Goal: Task Accomplishment & Management: Complete application form

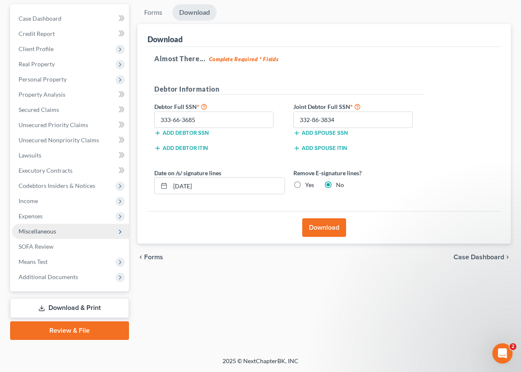
drag, startPoint x: 47, startPoint y: 229, endPoint x: 73, endPoint y: 232, distance: 25.4
click at [47, 229] on span "Miscellaneous" at bounding box center [38, 230] width 38 height 7
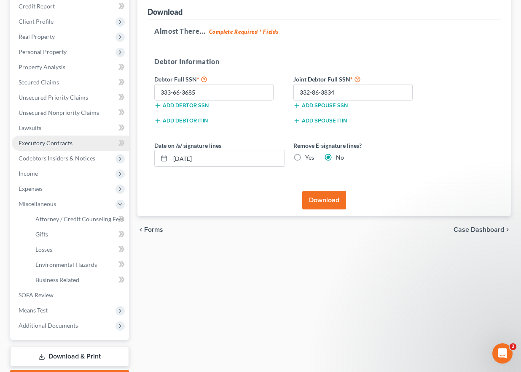
scroll to position [119, 0]
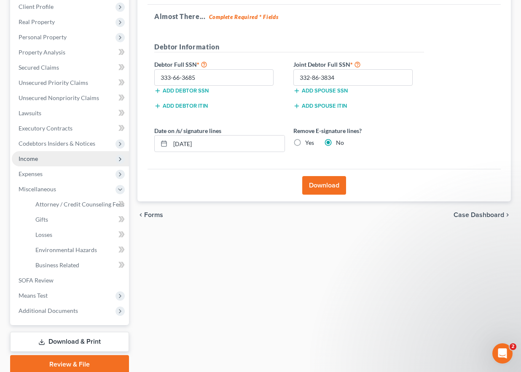
click at [30, 156] on span "Income" at bounding box center [28, 158] width 19 height 7
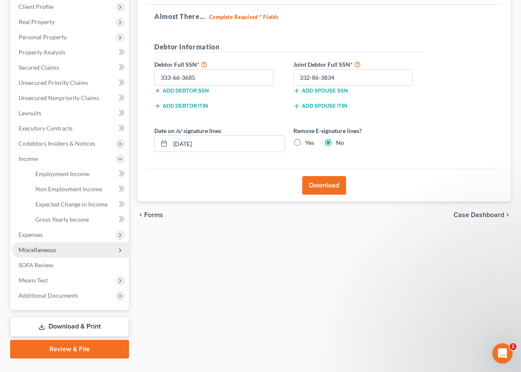
click at [43, 249] on span "Miscellaneous" at bounding box center [38, 249] width 38 height 7
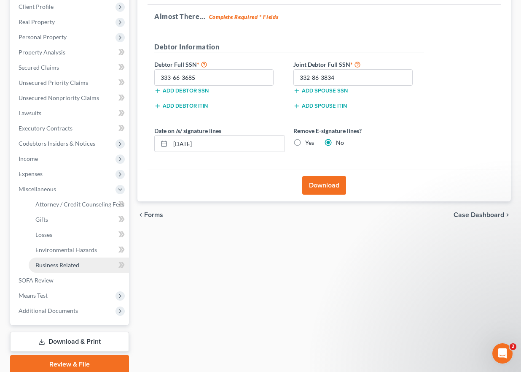
click at [66, 266] on span "Business Related" at bounding box center [57, 264] width 44 height 7
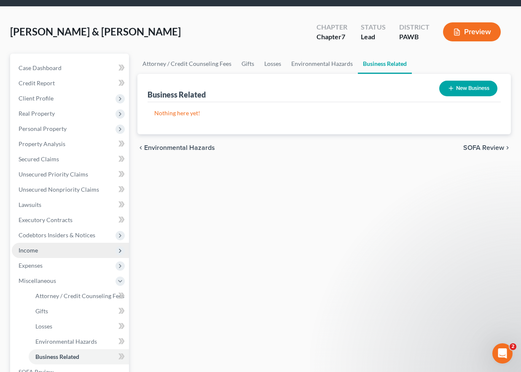
scroll to position [84, 0]
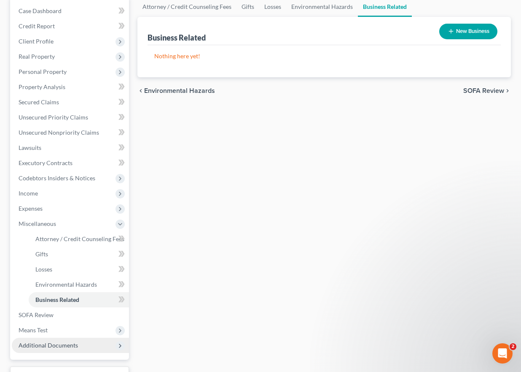
click at [73, 345] on span "Additional Documents" at bounding box center [48, 344] width 59 height 7
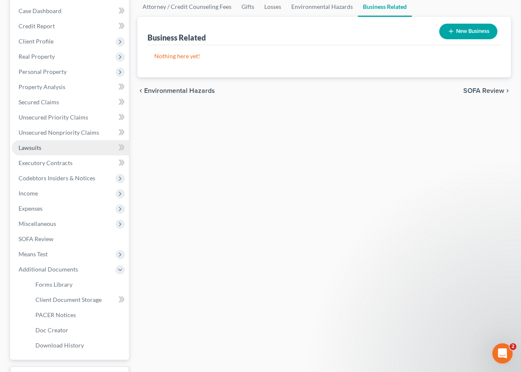
click at [54, 145] on link "Lawsuits" at bounding box center [70, 147] width 117 height 15
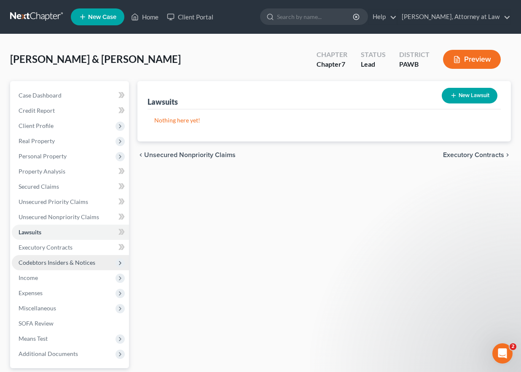
click at [53, 260] on span "Codebtors Insiders & Notices" at bounding box center [57, 262] width 77 height 7
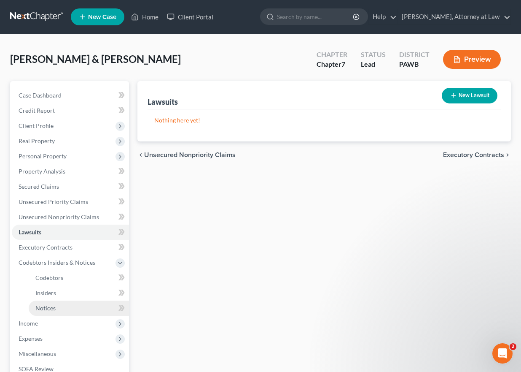
click at [51, 305] on span "Notices" at bounding box center [45, 307] width 20 height 7
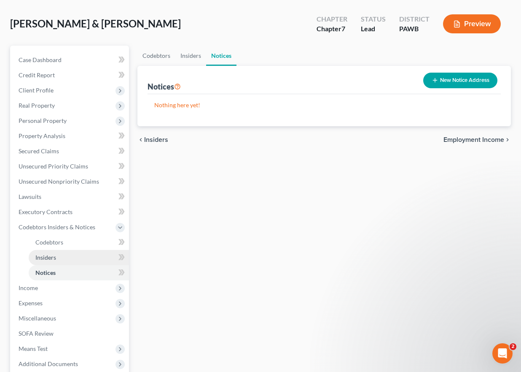
scroll to position [84, 0]
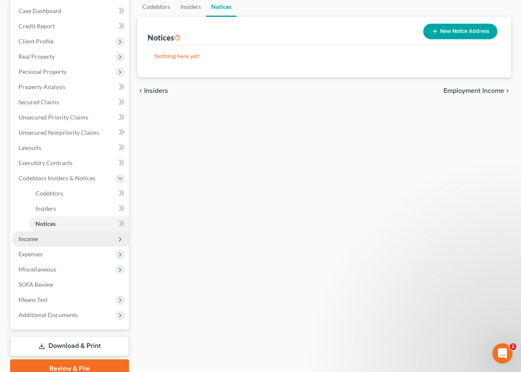
click at [54, 236] on span "Income" at bounding box center [70, 238] width 117 height 15
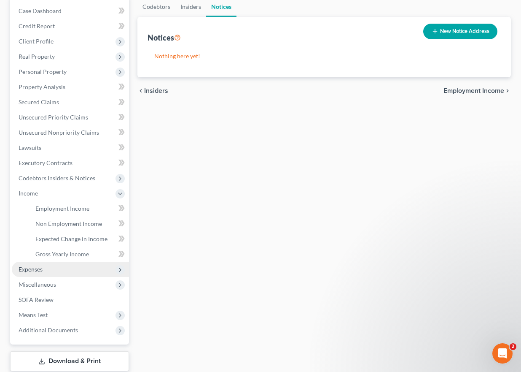
click at [51, 270] on span "Expenses" at bounding box center [70, 268] width 117 height 15
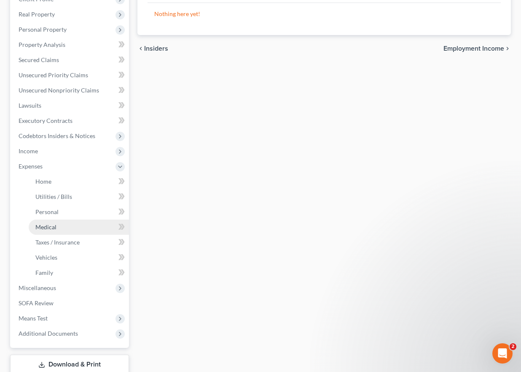
scroll to position [169, 0]
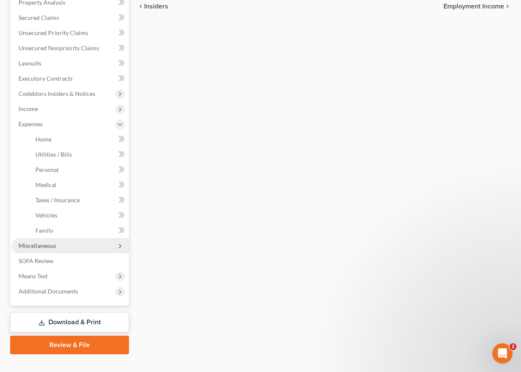
click at [28, 247] on span "Miscellaneous" at bounding box center [38, 245] width 38 height 7
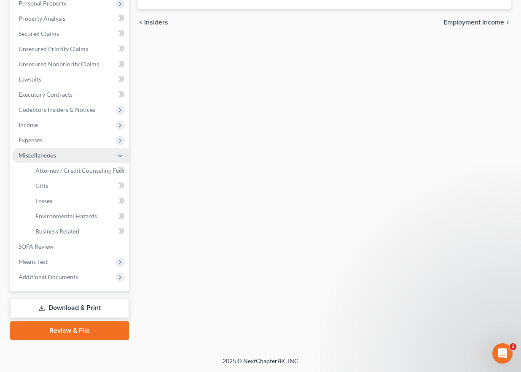
scroll to position [153, 0]
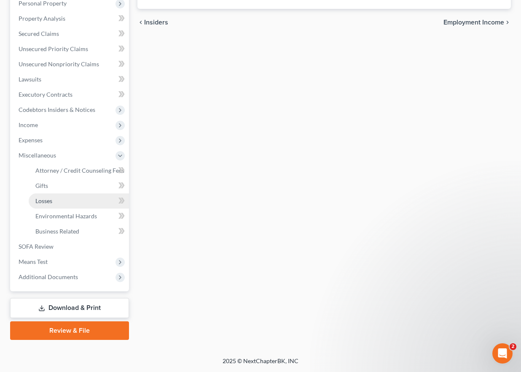
click at [72, 202] on link "Losses" at bounding box center [79, 200] width 100 height 15
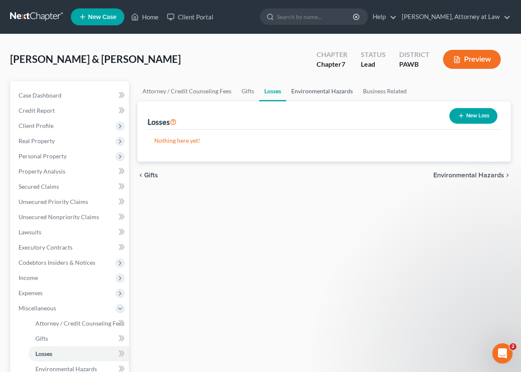
click at [326, 92] on link "Environmental Hazards" at bounding box center [322, 91] width 72 height 20
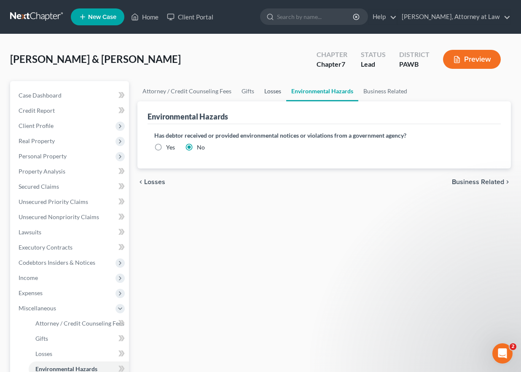
click at [267, 92] on link "Losses" at bounding box center [272, 91] width 27 height 20
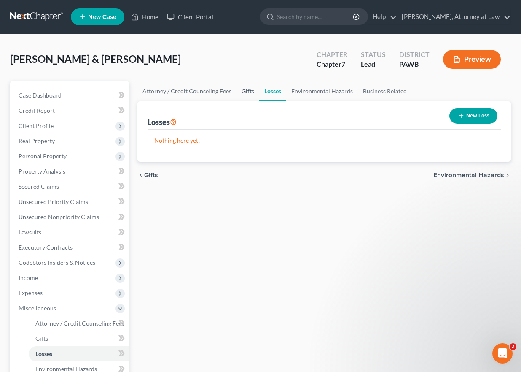
click at [248, 92] on link "Gifts" at bounding box center [248, 91] width 23 height 20
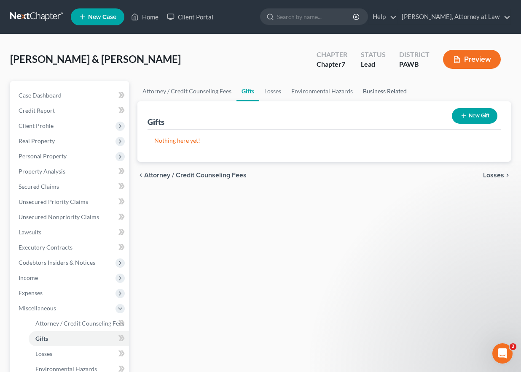
click at [391, 89] on link "Business Related" at bounding box center [385, 91] width 54 height 20
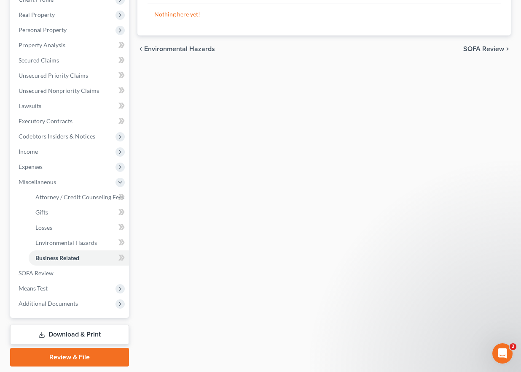
scroll to position [127, 0]
click at [55, 270] on link "SOFA Review" at bounding box center [70, 272] width 117 height 15
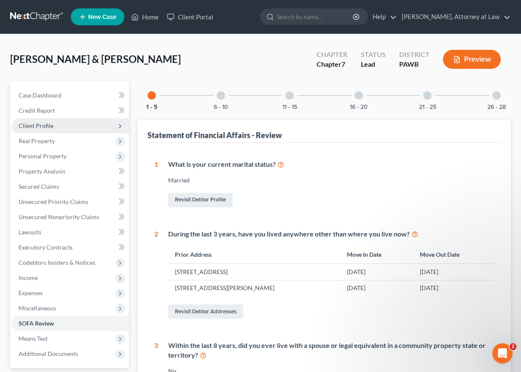
click at [65, 127] on span "Client Profile" at bounding box center [70, 125] width 117 height 15
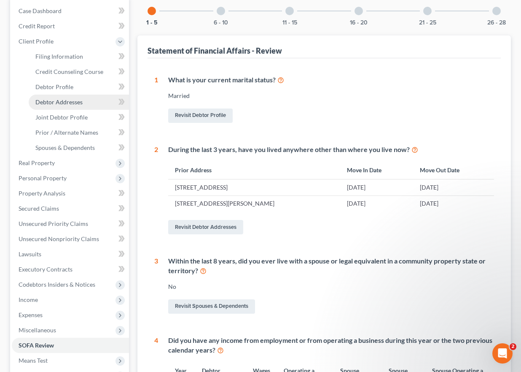
scroll to position [127, 0]
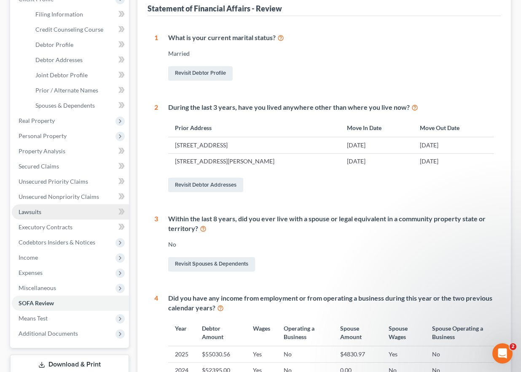
click at [48, 210] on link "Lawsuits" at bounding box center [70, 211] width 117 height 15
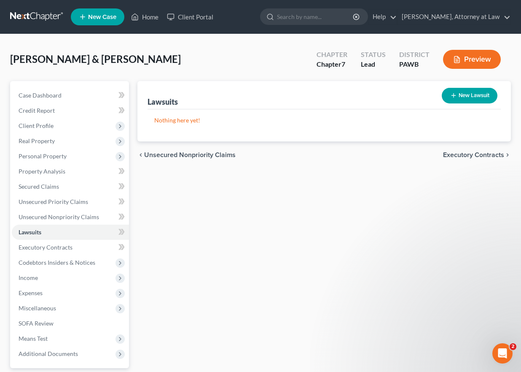
click at [474, 95] on button "New Lawsuit" at bounding box center [470, 96] width 56 height 16
select select "0"
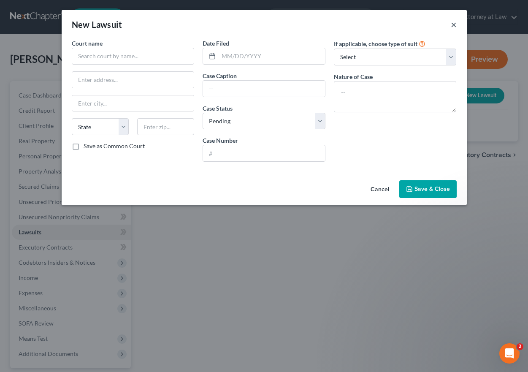
click at [454, 27] on button "×" at bounding box center [453, 24] width 6 height 10
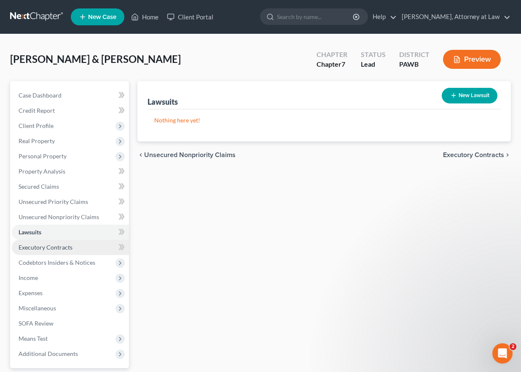
click at [47, 245] on span "Executory Contracts" at bounding box center [46, 246] width 54 height 7
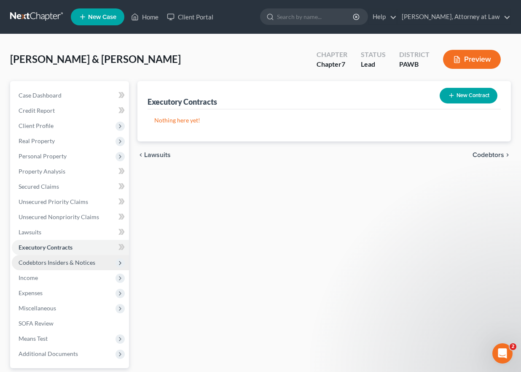
click at [43, 259] on span "Codebtors Insiders & Notices" at bounding box center [57, 262] width 77 height 7
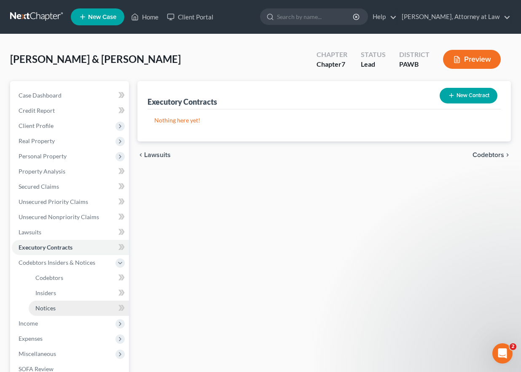
click at [46, 308] on span "Notices" at bounding box center [45, 307] width 20 height 7
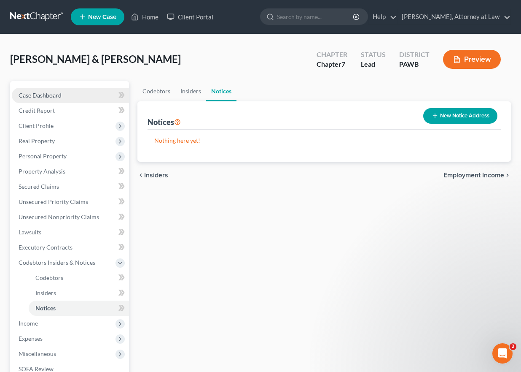
click at [51, 92] on span "Case Dashboard" at bounding box center [40, 95] width 43 height 7
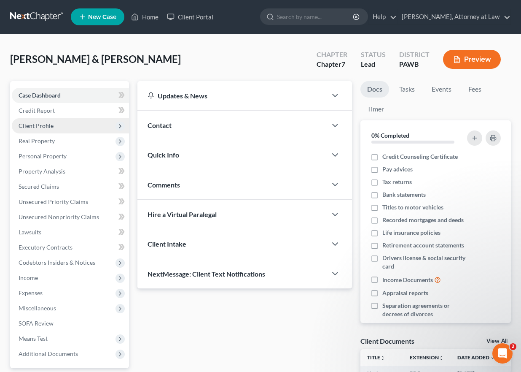
click at [51, 126] on span "Client Profile" at bounding box center [36, 125] width 35 height 7
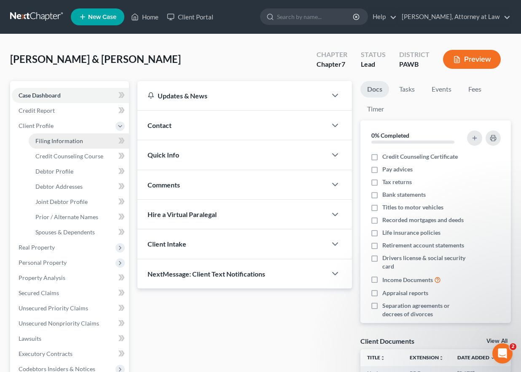
click at [51, 140] on span "Filing Information" at bounding box center [59, 140] width 48 height 7
select select "1"
select select "0"
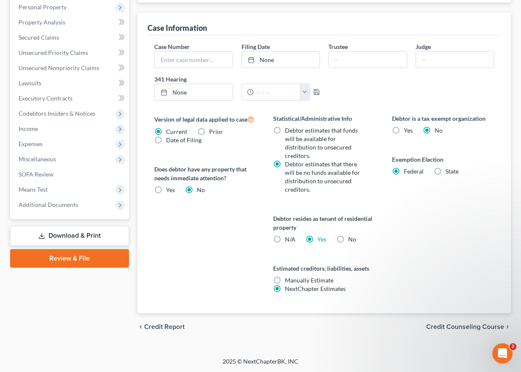
scroll to position [256, 0]
click at [72, 156] on span "Miscellaneous" at bounding box center [70, 158] width 117 height 15
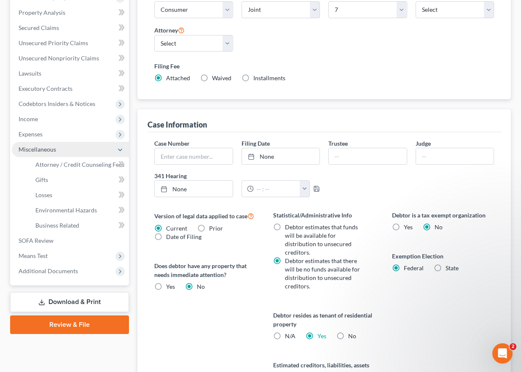
scroll to position [149, 0]
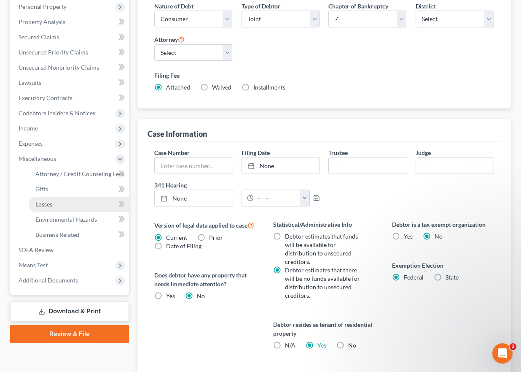
click at [80, 205] on link "Losses" at bounding box center [79, 204] width 100 height 15
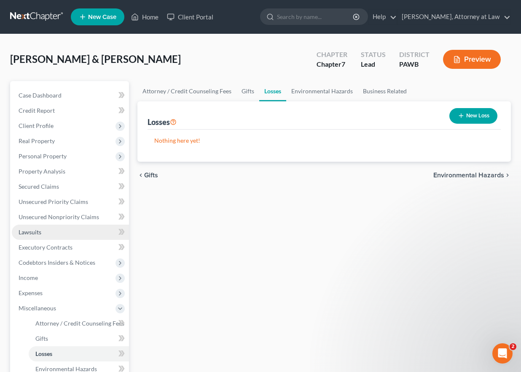
click at [59, 231] on link "Lawsuits" at bounding box center [70, 231] width 117 height 15
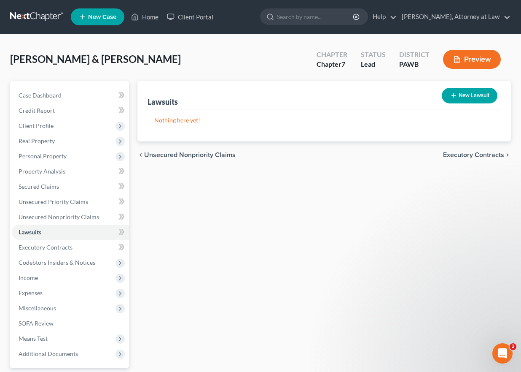
click at [488, 94] on button "New Lawsuit" at bounding box center [470, 96] width 56 height 16
select select "0"
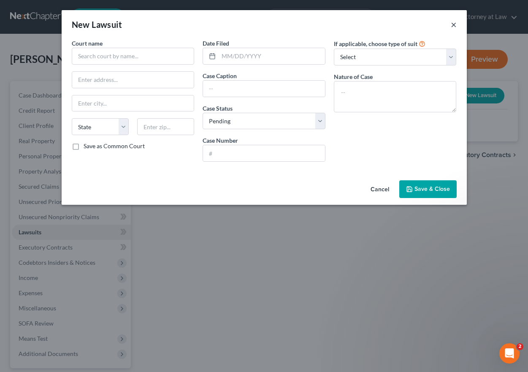
click at [453, 26] on button "×" at bounding box center [453, 24] width 6 height 10
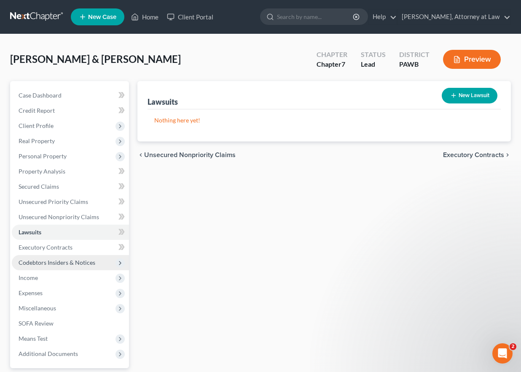
click at [61, 262] on span "Codebtors Insiders & Notices" at bounding box center [57, 262] width 77 height 7
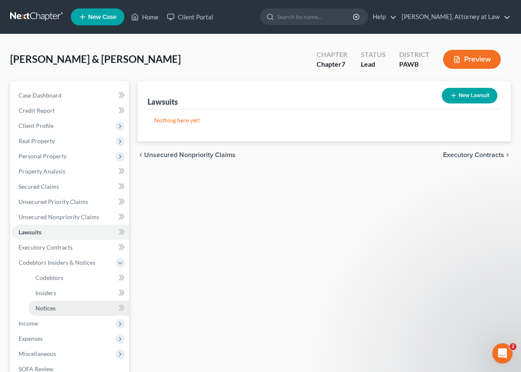
click at [54, 308] on span "Notices" at bounding box center [45, 307] width 20 height 7
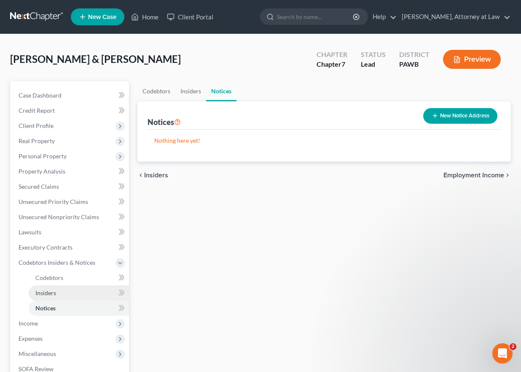
click at [59, 292] on link "Insiders" at bounding box center [79, 292] width 100 height 15
click at [59, 307] on link "Notices" at bounding box center [79, 307] width 100 height 15
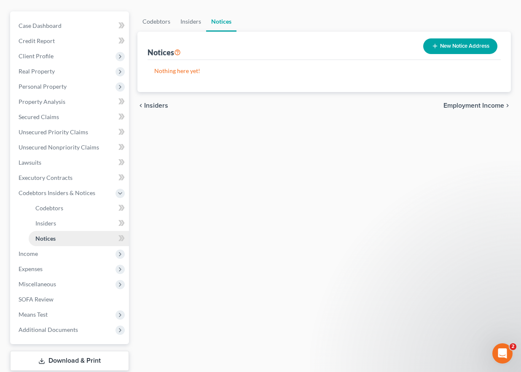
scroll to position [84, 0]
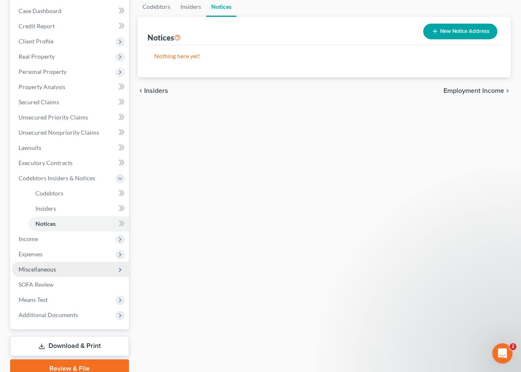
click at [59, 268] on span "Miscellaneous" at bounding box center [70, 268] width 117 height 15
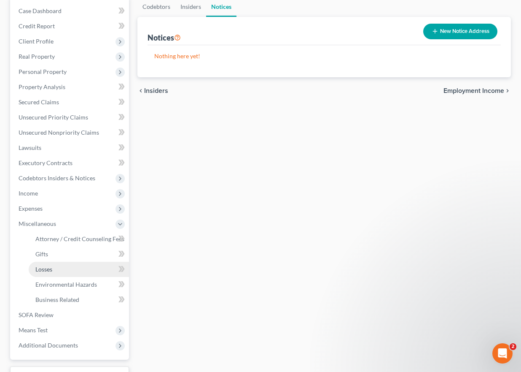
click at [61, 266] on link "Losses" at bounding box center [79, 268] width 100 height 15
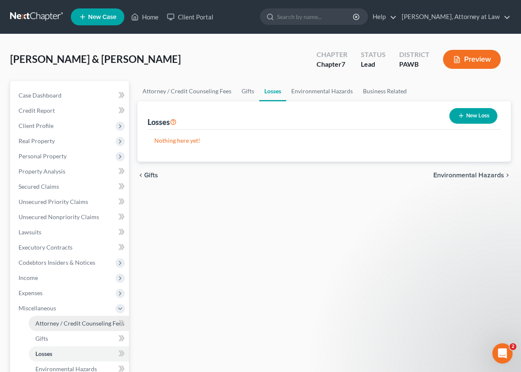
click at [58, 320] on span "Attorney / Credit Counseling Fees" at bounding box center [79, 322] width 89 height 7
select select "0"
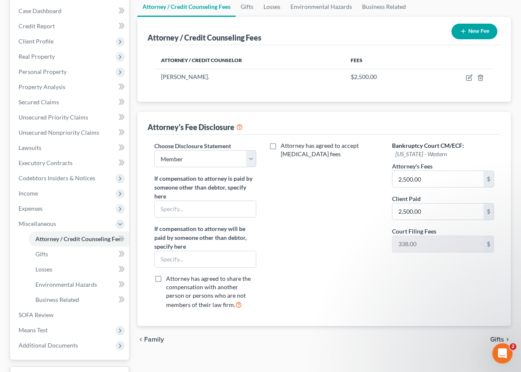
scroll to position [153, 0]
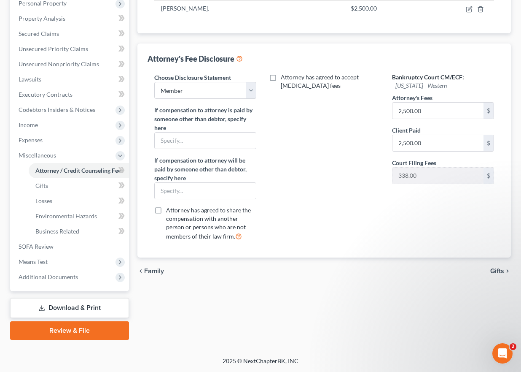
click at [500, 269] on span "Gifts" at bounding box center [497, 270] width 14 height 7
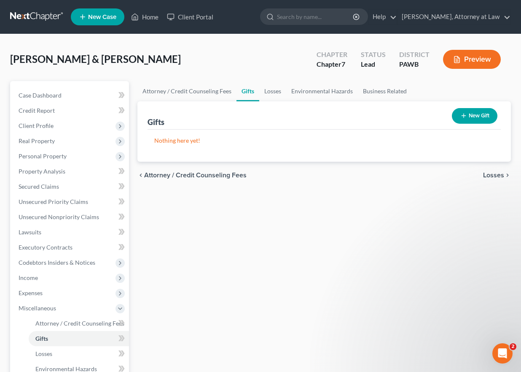
click at [493, 172] on span "Losses" at bounding box center [493, 175] width 21 height 7
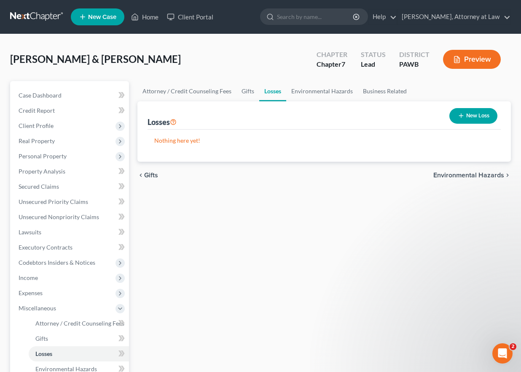
click at [475, 116] on button "New Loss" at bounding box center [474, 116] width 48 height 16
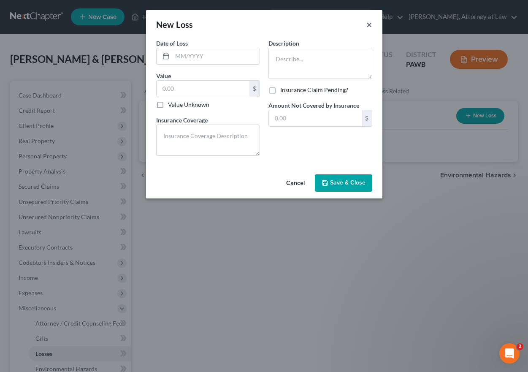
click at [369, 26] on button "×" at bounding box center [369, 24] width 6 height 10
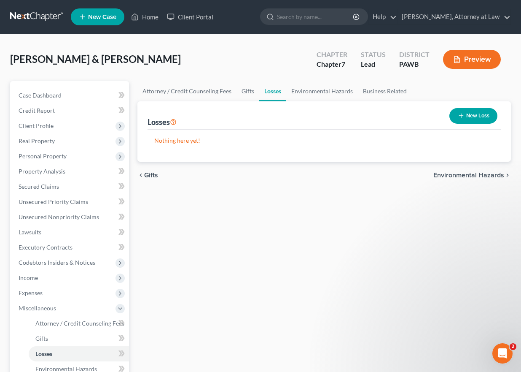
click at [472, 174] on span "Environmental Hazards" at bounding box center [469, 175] width 71 height 7
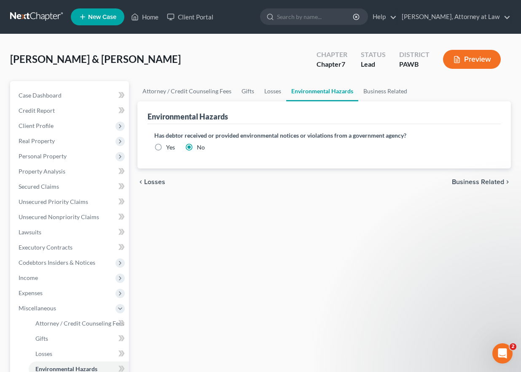
click at [471, 181] on span "Business Related" at bounding box center [478, 181] width 52 height 7
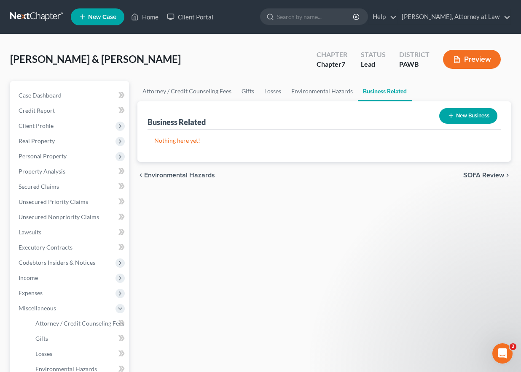
click at [472, 172] on span "SOFA Review" at bounding box center [483, 175] width 41 height 7
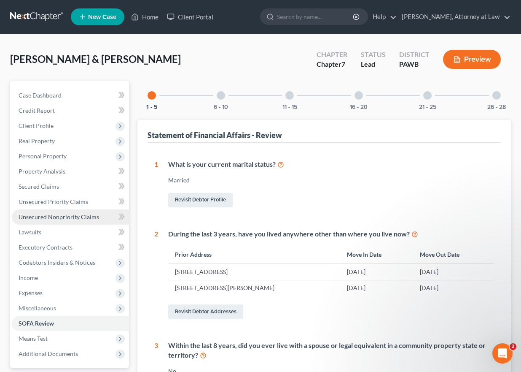
scroll to position [42, 0]
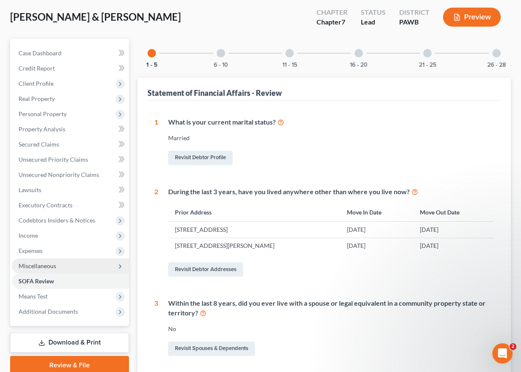
click at [70, 266] on span "Miscellaneous" at bounding box center [70, 265] width 117 height 15
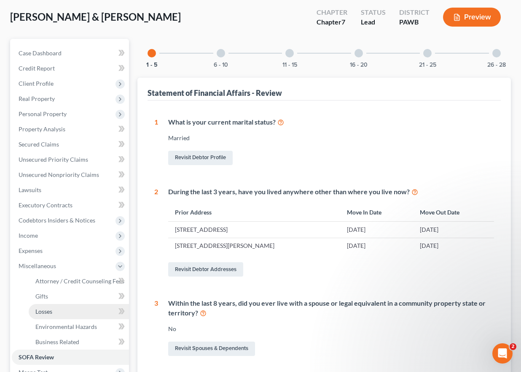
click at [62, 311] on link "Losses" at bounding box center [79, 311] width 100 height 15
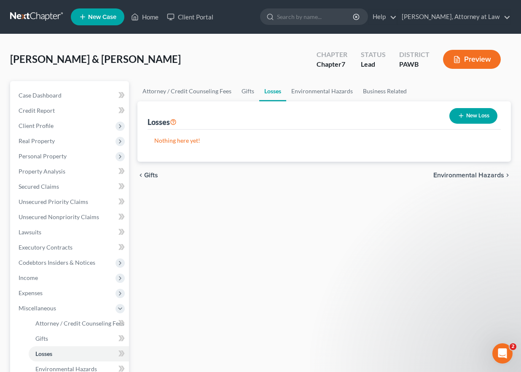
click at [461, 116] on line "button" at bounding box center [461, 116] width 0 height 4
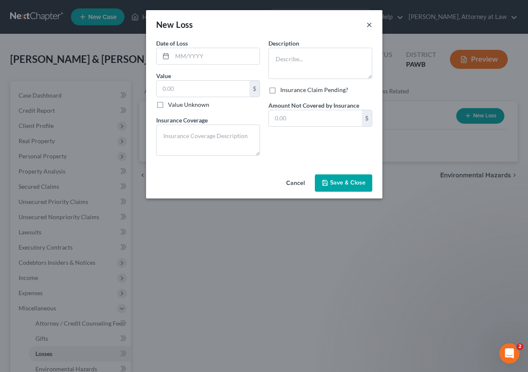
click at [366, 26] on button "×" at bounding box center [369, 24] width 6 height 10
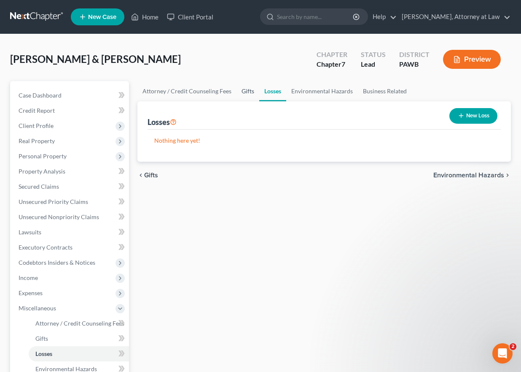
click at [246, 92] on link "Gifts" at bounding box center [248, 91] width 23 height 20
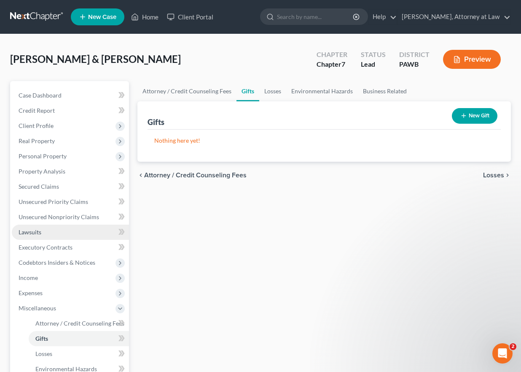
click at [43, 229] on link "Lawsuits" at bounding box center [70, 231] width 117 height 15
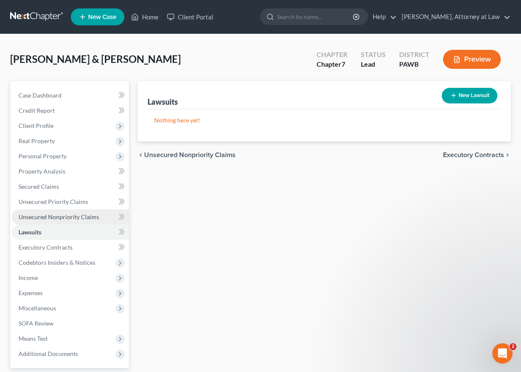
click at [56, 215] on span "Unsecured Nonpriority Claims" at bounding box center [59, 216] width 81 height 7
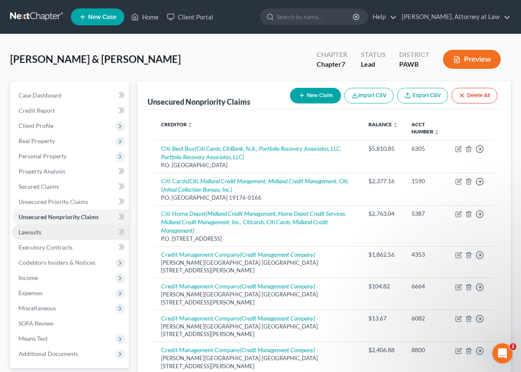
click at [56, 232] on link "Lawsuits" at bounding box center [70, 231] width 117 height 15
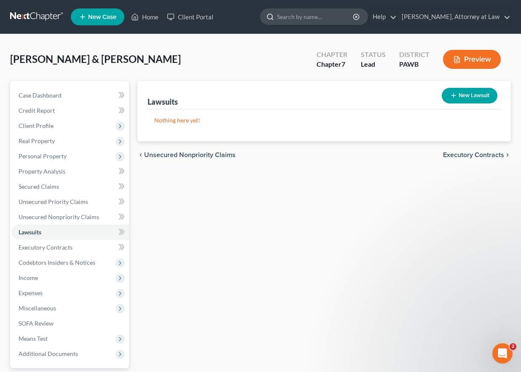
click at [297, 20] on input "search" at bounding box center [315, 17] width 77 height 16
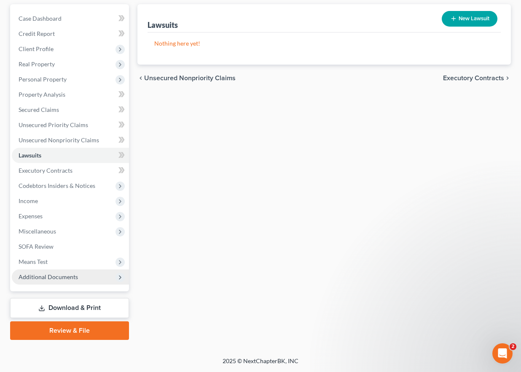
click at [70, 275] on span "Additional Documents" at bounding box center [48, 276] width 59 height 7
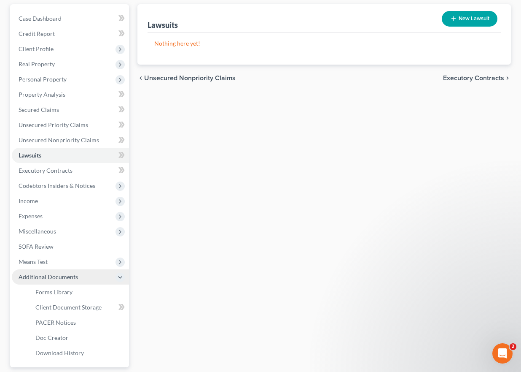
scroll to position [119, 0]
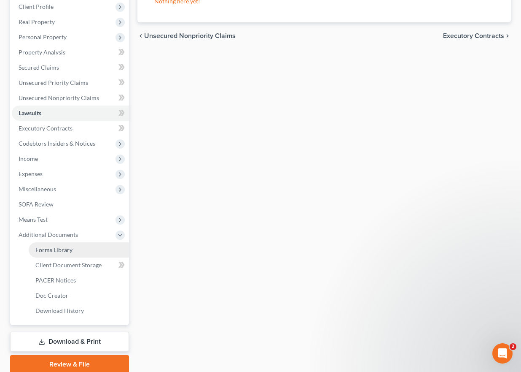
click at [65, 251] on span "Forms Library" at bounding box center [53, 249] width 37 height 7
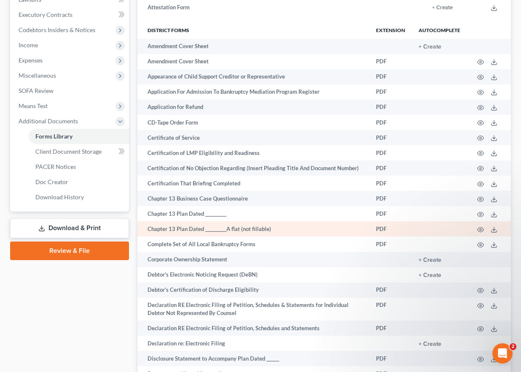
scroll to position [253, 0]
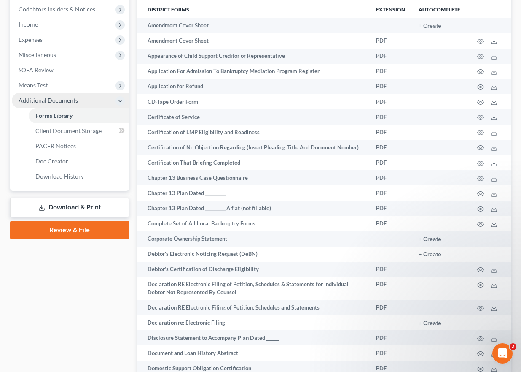
click at [121, 98] on icon at bounding box center [120, 100] width 7 height 7
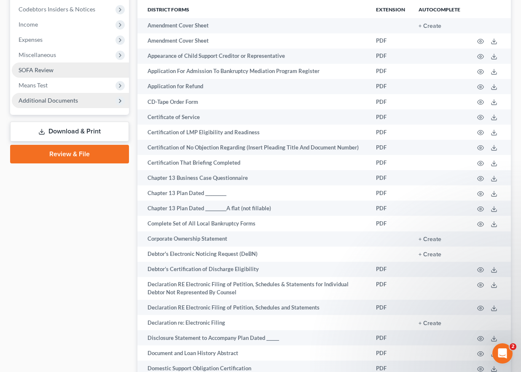
click at [84, 69] on link "SOFA Review" at bounding box center [70, 69] width 117 height 15
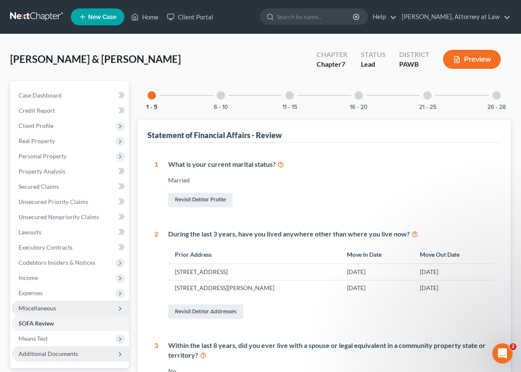
click at [58, 307] on span "Miscellaneous" at bounding box center [70, 307] width 117 height 15
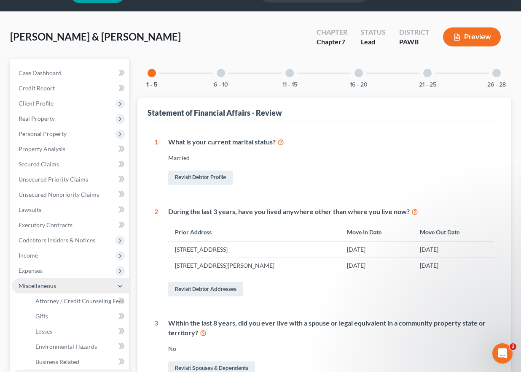
scroll to position [42, 0]
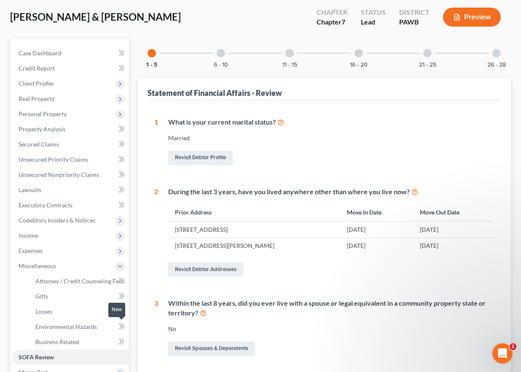
click at [119, 323] on span at bounding box center [121, 327] width 15 height 13
click at [123, 326] on icon at bounding box center [122, 326] width 6 height 11
click at [81, 326] on span "Environmental Hazards" at bounding box center [66, 326] width 62 height 7
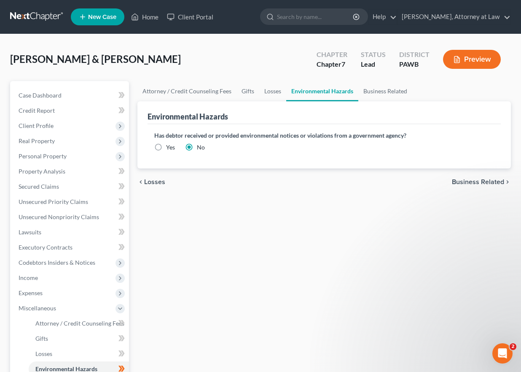
click at [148, 180] on span "Losses" at bounding box center [154, 181] width 21 height 7
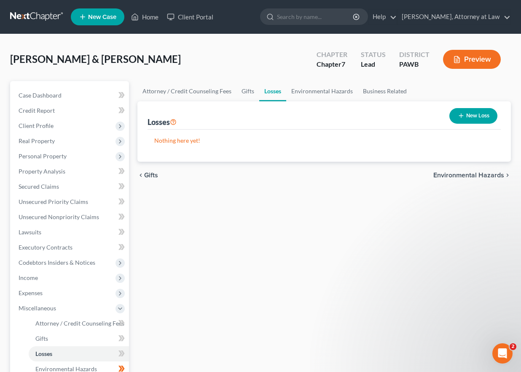
click at [151, 175] on span "Gifts" at bounding box center [151, 175] width 14 height 7
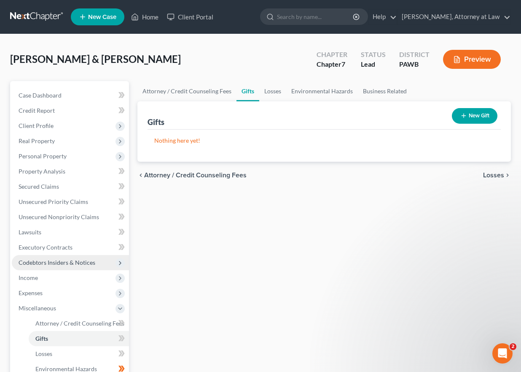
click at [88, 263] on span "Codebtors Insiders & Notices" at bounding box center [57, 262] width 77 height 7
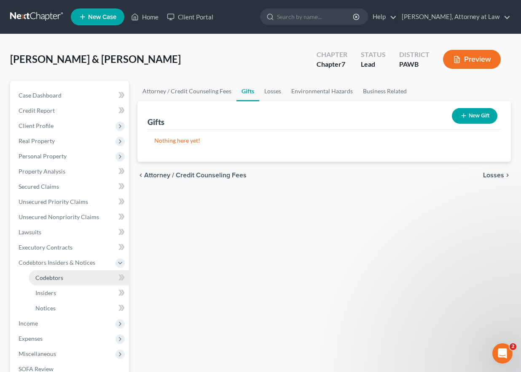
click at [89, 275] on link "Codebtors" at bounding box center [79, 277] width 100 height 15
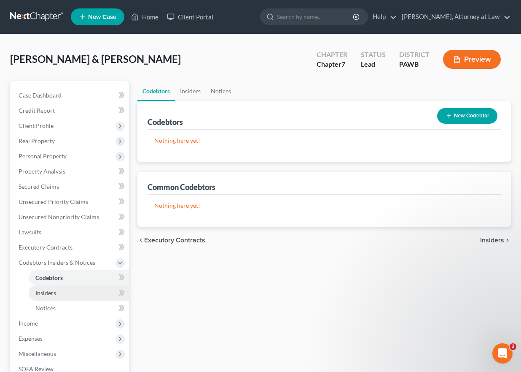
click at [87, 292] on link "Insiders" at bounding box center [79, 292] width 100 height 15
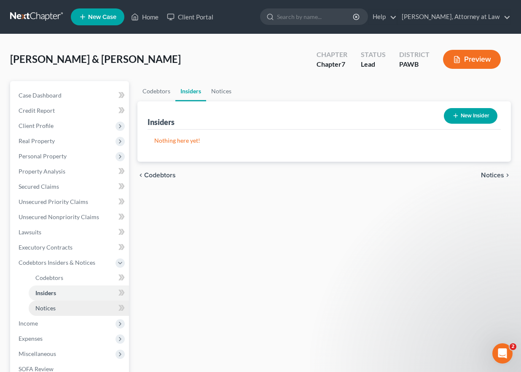
click at [88, 307] on link "Notices" at bounding box center [79, 307] width 100 height 15
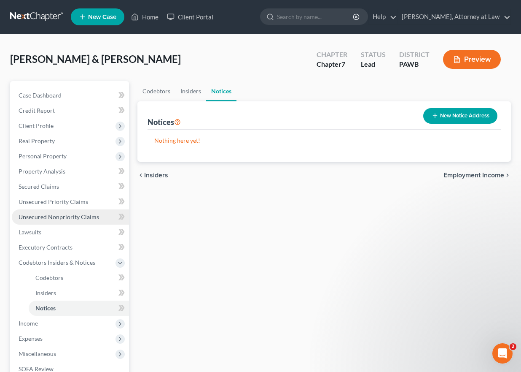
click at [86, 217] on span "Unsecured Nonpriority Claims" at bounding box center [59, 216] width 81 height 7
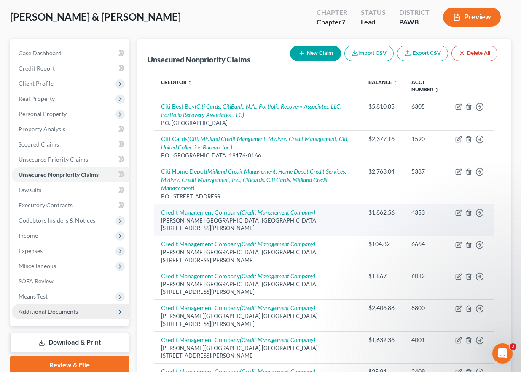
scroll to position [84, 0]
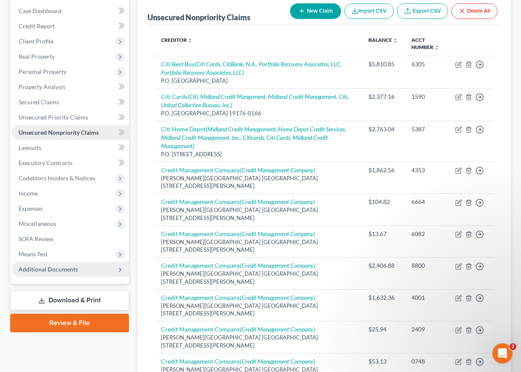
click at [61, 135] on span "Unsecured Nonpriority Claims" at bounding box center [59, 132] width 80 height 7
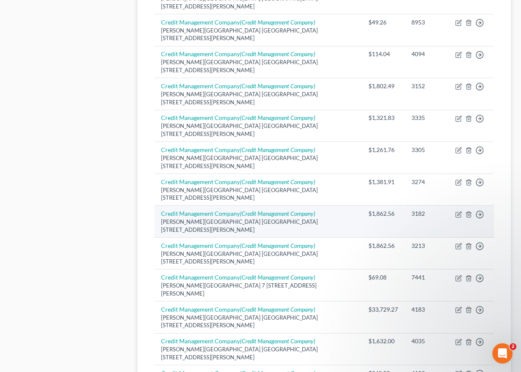
scroll to position [651, 0]
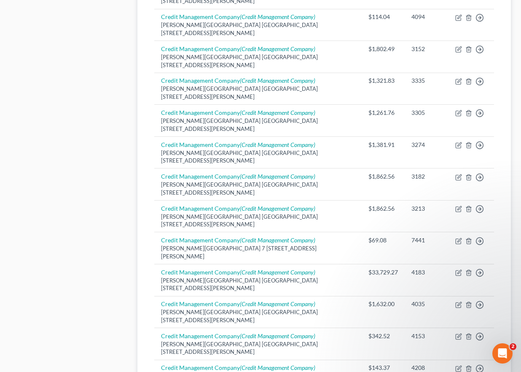
drag, startPoint x: 210, startPoint y: 293, endPoint x: 294, endPoint y: 224, distance: 107.6
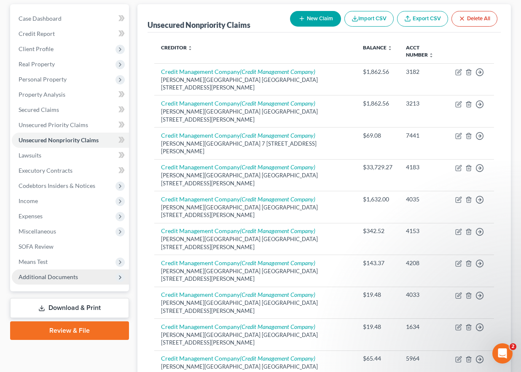
scroll to position [617, 0]
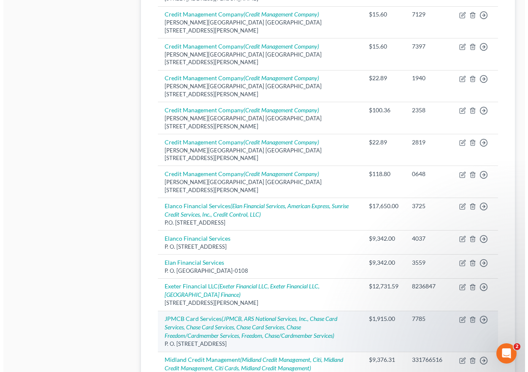
scroll to position [435, 0]
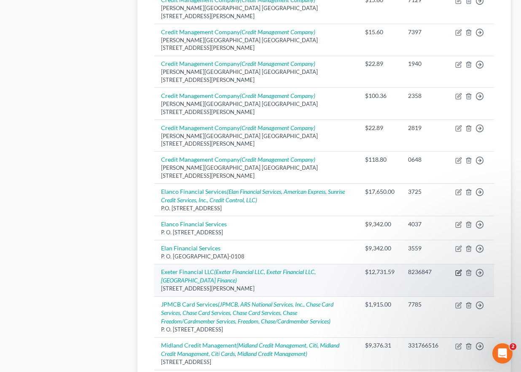
click at [460, 269] on icon "button" at bounding box center [458, 272] width 7 height 7
select select "45"
select select "4"
select select "2"
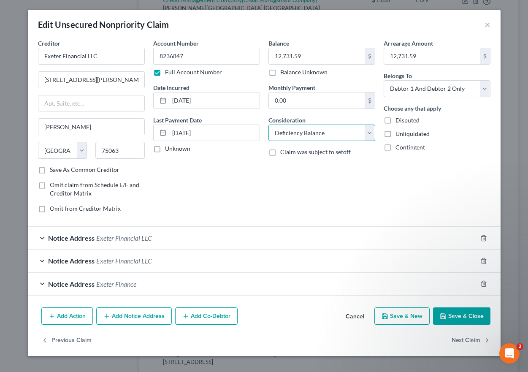
click at [371, 129] on select "Select Cable / Satellite Services Collection Agency Credit Card Debt Debt Couns…" at bounding box center [321, 132] width 107 height 17
click at [410, 179] on div "Arrearage Amount 12,731.59 $ Belongs To * Select Debtor 1 Only Debtor 2 Only De…" at bounding box center [436, 129] width 115 height 180
click at [77, 318] on button "Add Action" at bounding box center [66, 316] width 51 height 18
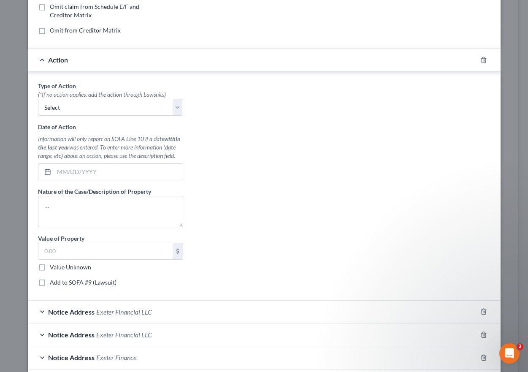
scroll to position [162, 0]
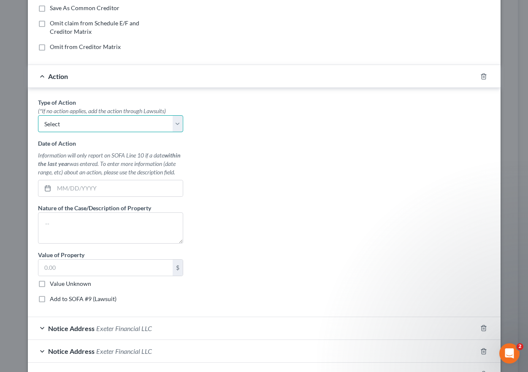
click at [172, 126] on select "Select Repossession Garnishment Foreclosure Personal Injury Attached, Seized, O…" at bounding box center [110, 123] width 145 height 17
select select "0"
click at [38, 115] on select "Select Repossession Garnishment Foreclosure Personal Injury Attached, Seized, O…" at bounding box center [110, 123] width 145 height 17
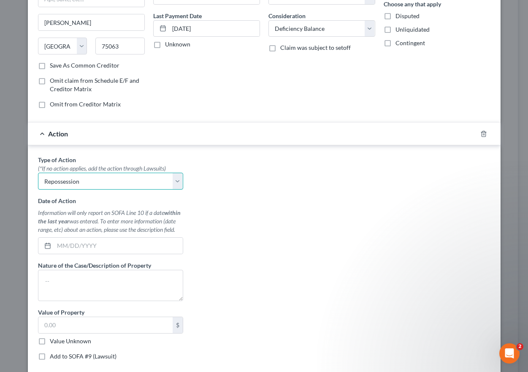
scroll to position [119, 0]
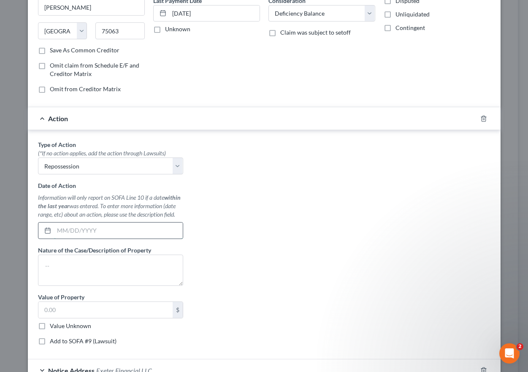
click at [70, 232] on input "text" at bounding box center [118, 230] width 129 height 16
type input "[DATE]"
click at [131, 262] on textarea at bounding box center [110, 269] width 145 height 31
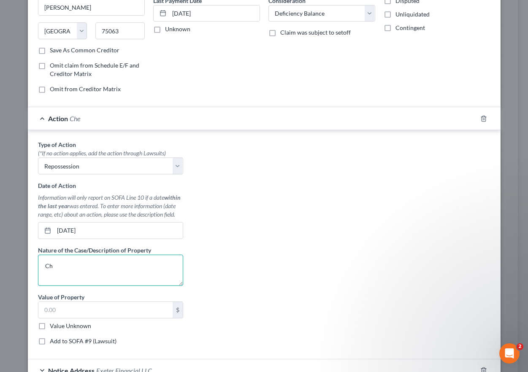
type textarea "C"
type textarea "2011 Chevrolet 2500 pickup truck"
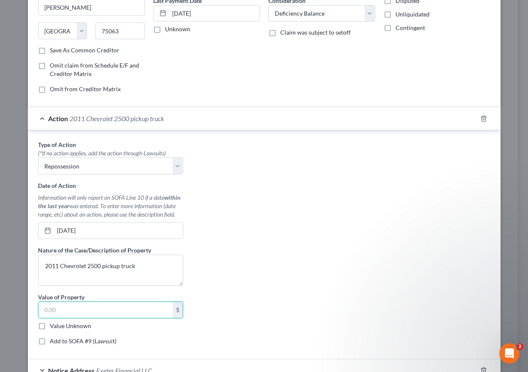
click at [50, 327] on label "Value Unknown" at bounding box center [70, 325] width 41 height 8
click at [53, 327] on input "Value Unknown" at bounding box center [55, 323] width 5 height 5
checkbox input "true"
type input "0.00"
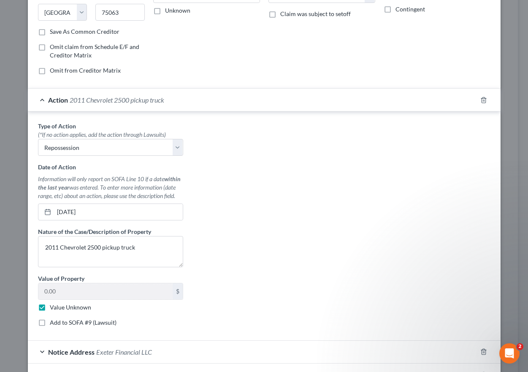
scroll to position [246, 0]
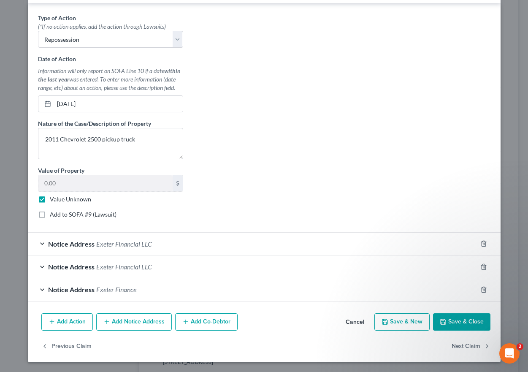
click at [455, 317] on button "Save & Close" at bounding box center [461, 322] width 57 height 18
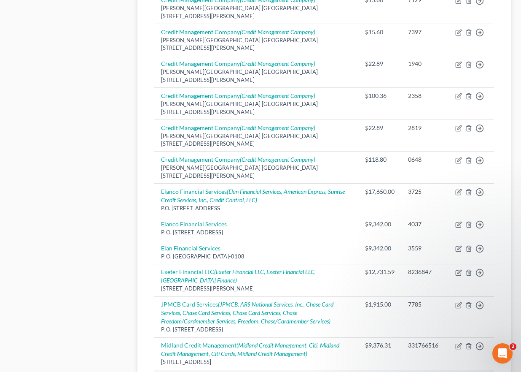
click at [281, 371] on icon "([PERSON_NAME] Community Bank)" at bounding box center [299, 377] width 89 height 7
select select "14"
select select "4"
select select "2"
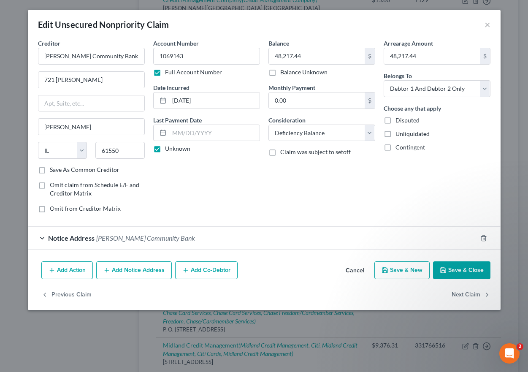
click at [73, 267] on button "Add Action" at bounding box center [66, 270] width 51 height 18
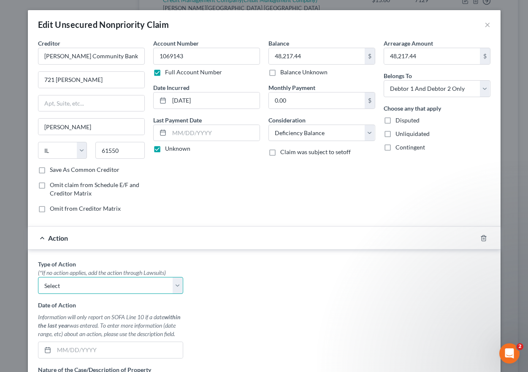
click at [174, 283] on select "Select Repossession Garnishment Foreclosure Personal Injury Attached, Seized, O…" at bounding box center [110, 285] width 145 height 17
select select "0"
click at [38, 277] on select "Select Repossession Garnishment Foreclosure Personal Injury Attached, Seized, O…" at bounding box center [110, 285] width 145 height 17
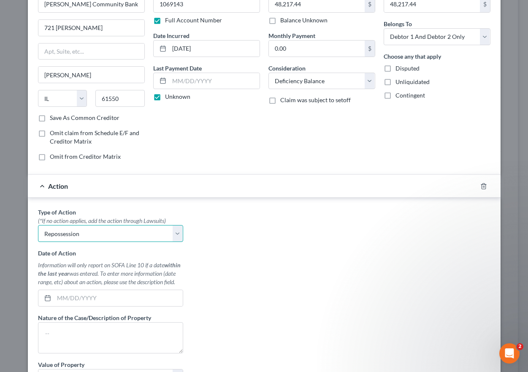
scroll to position [127, 0]
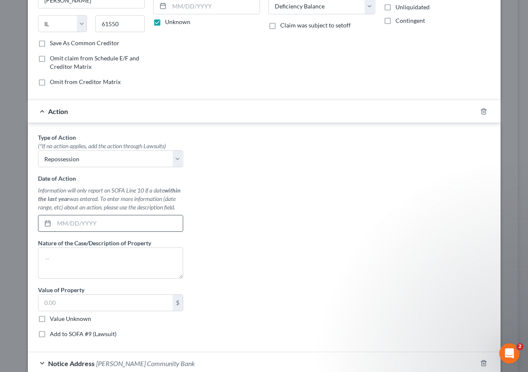
click at [79, 225] on input "text" at bounding box center [118, 223] width 129 height 16
type input "[DATE]"
click at [111, 262] on textarea at bounding box center [110, 262] width 145 height 31
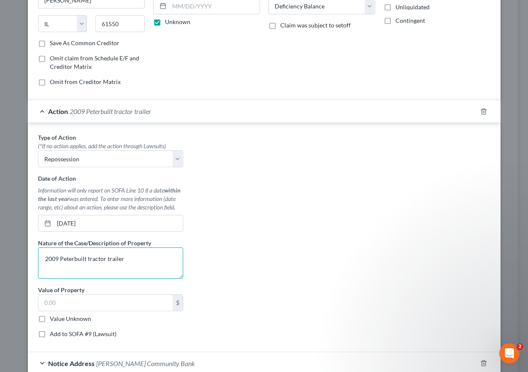
type textarea "2009 Peterbuilt tractor trailer"
drag, startPoint x: 42, startPoint y: 315, endPoint x: 50, endPoint y: 319, distance: 8.7
click at [50, 315] on label "Value Unknown" at bounding box center [70, 318] width 41 height 8
click at [53, 315] on input "Value Unknown" at bounding box center [55, 316] width 5 height 5
checkbox input "true"
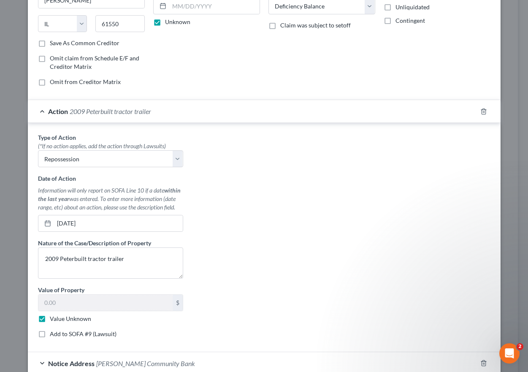
type input "0.00"
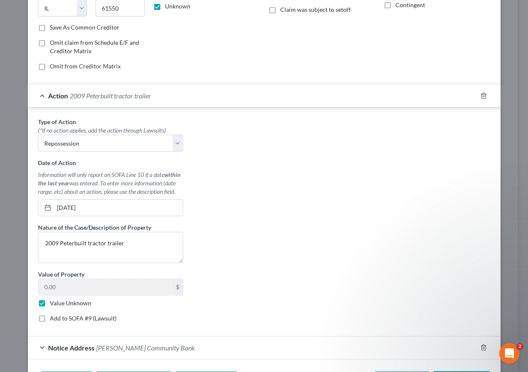
scroll to position [200, 0]
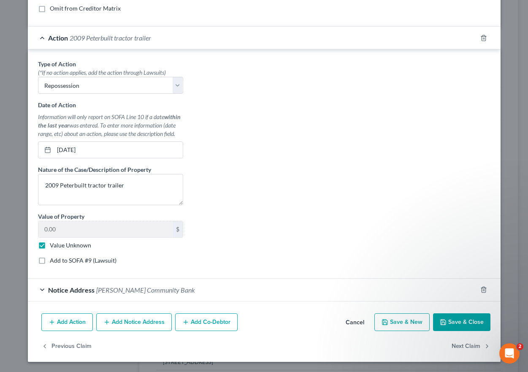
click at [471, 320] on button "Save & Close" at bounding box center [461, 322] width 57 height 18
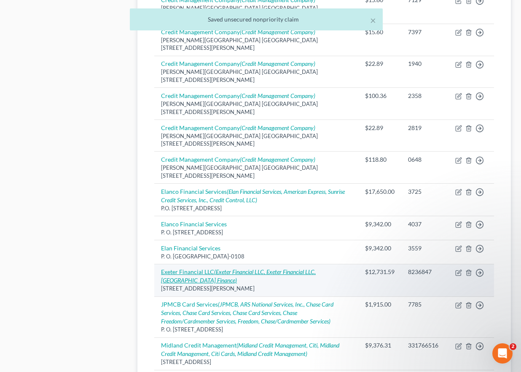
click at [263, 268] on icon "(Exeter Financial LLC, Exeter Financial LLC, [GEOGRAPHIC_DATA] Finance)" at bounding box center [238, 276] width 155 height 16
select select "45"
select select "4"
select select "2"
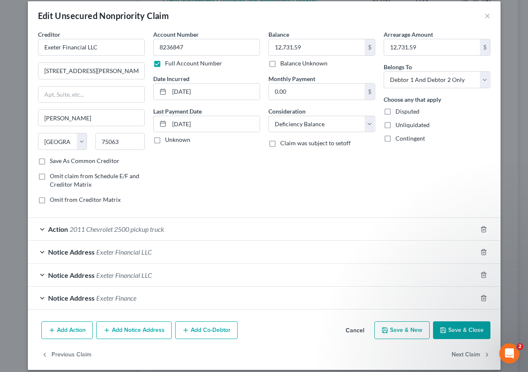
scroll to position [17, 0]
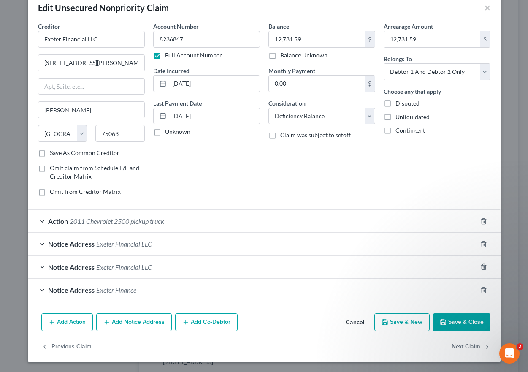
click at [67, 326] on button "Add Action" at bounding box center [66, 322] width 51 height 18
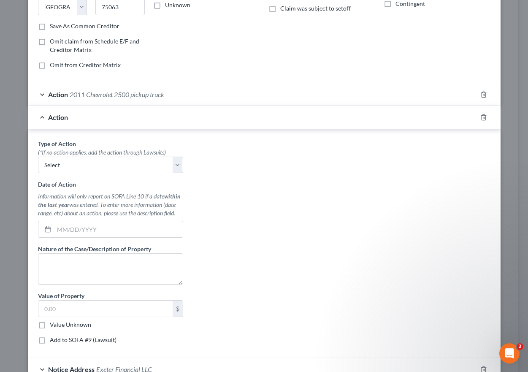
scroll to position [0, 0]
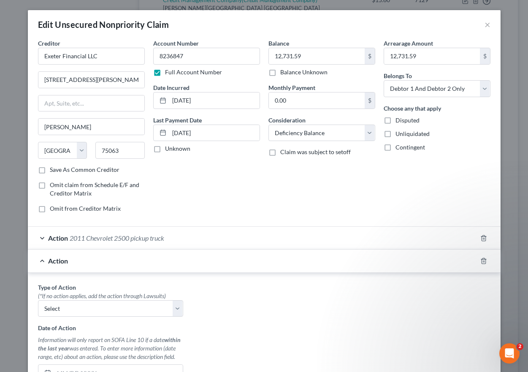
click at [151, 237] on span "2011 Chevrolet 2500 pickup truck" at bounding box center [117, 238] width 94 height 8
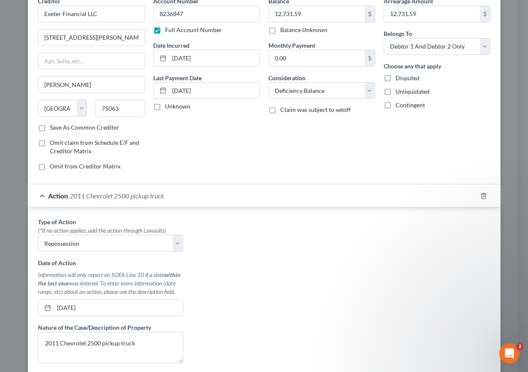
scroll to position [127, 0]
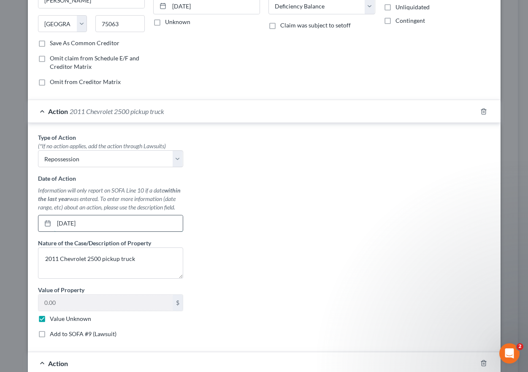
drag, startPoint x: 91, startPoint y: 222, endPoint x: 104, endPoint y: 221, distance: 13.6
click at [91, 222] on input "[DATE]" at bounding box center [118, 223] width 129 height 16
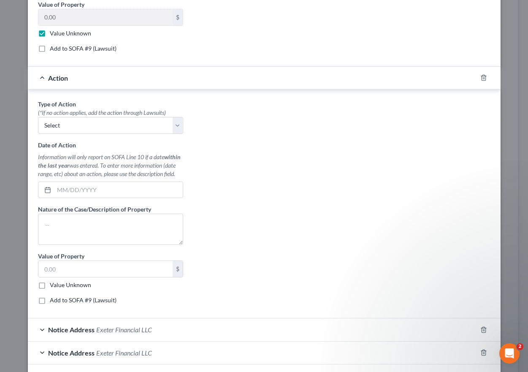
scroll to position [329, 0]
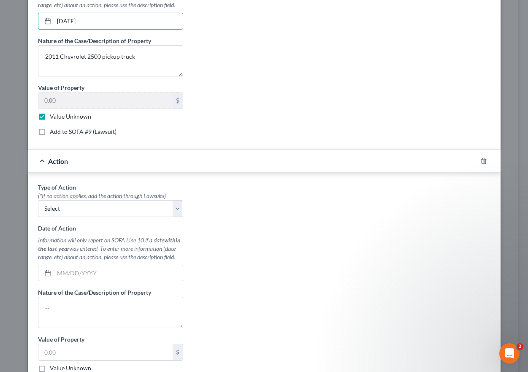
type input "[DATE]"
click at [480, 159] on icon "button" at bounding box center [483, 160] width 7 height 7
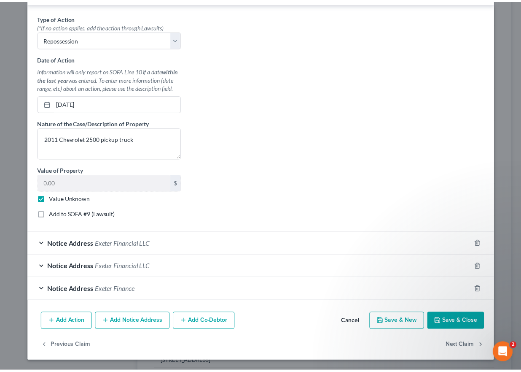
scroll to position [246, 0]
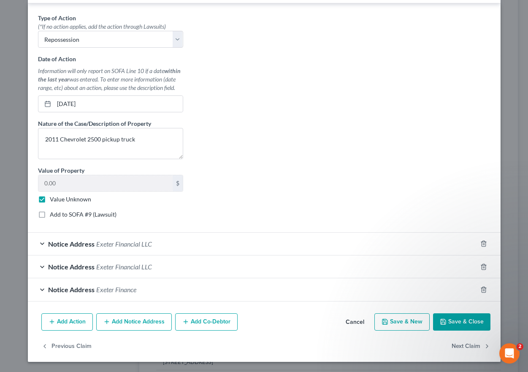
drag, startPoint x: 458, startPoint y: 319, endPoint x: 469, endPoint y: 187, distance: 132.4
click at [459, 319] on button "Save & Close" at bounding box center [461, 322] width 57 height 18
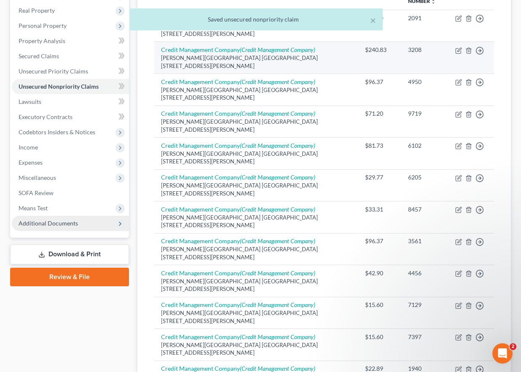
scroll to position [55, 0]
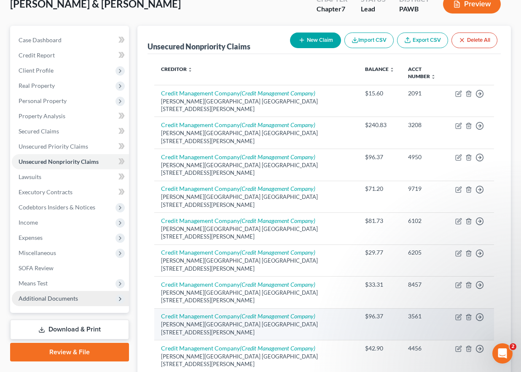
drag, startPoint x: 62, startPoint y: 327, endPoint x: 249, endPoint y: 255, distance: 200.0
click at [63, 327] on link "Download & Print" at bounding box center [69, 329] width 119 height 20
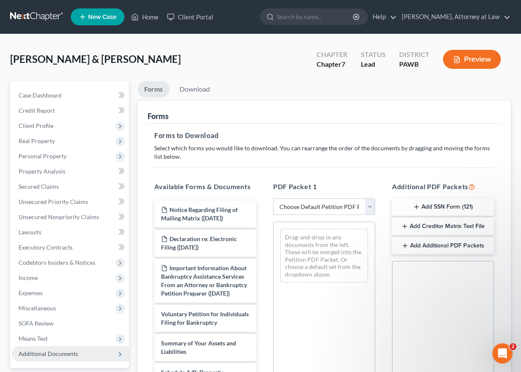
click at [370, 205] on select "Choose Default Petition PDF Packet Complete Bankruptcy Petition (all forms and …" at bounding box center [324, 206] width 102 height 17
select select "5"
click at [273, 198] on select "Choose Default Petition PDF Packet Complete Bankruptcy Petition (all forms and …" at bounding box center [324, 206] width 102 height 17
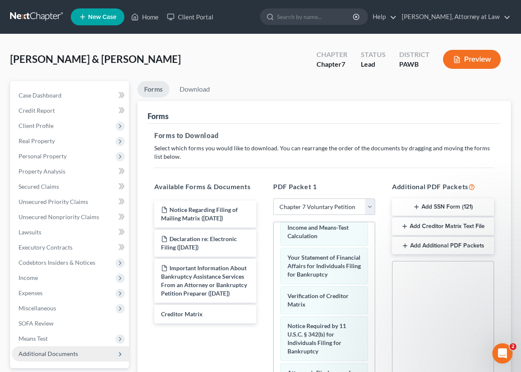
scroll to position [429, 0]
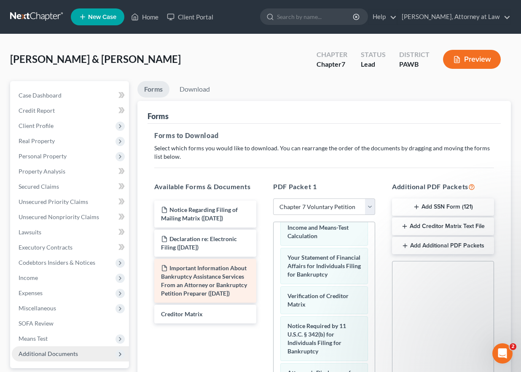
click at [197, 280] on div "Notice Regarding Filing of Mailing Matrix ([DATE]) Declaration re: Electronic F…" at bounding box center [206, 261] width 116 height 123
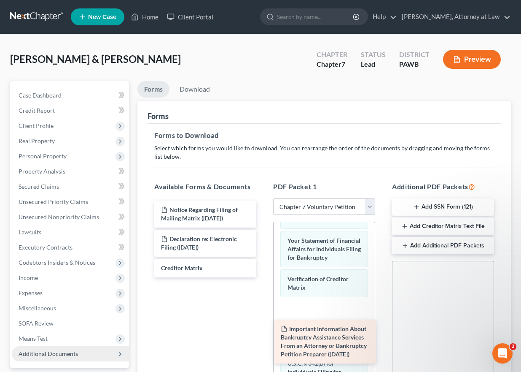
drag, startPoint x: 223, startPoint y: 281, endPoint x: 343, endPoint y: 336, distance: 132.3
click at [263, 277] on div "Important Information About Bankruptcy Assistance Services From an Attorney or …" at bounding box center [206, 238] width 116 height 77
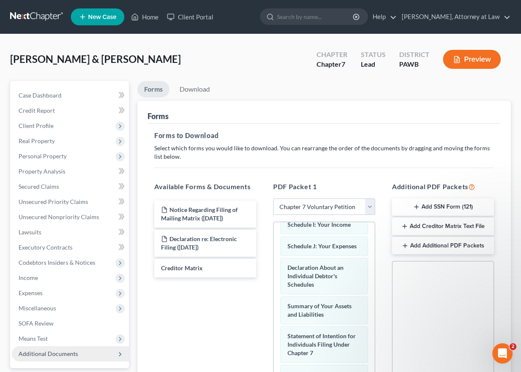
scroll to position [252, 0]
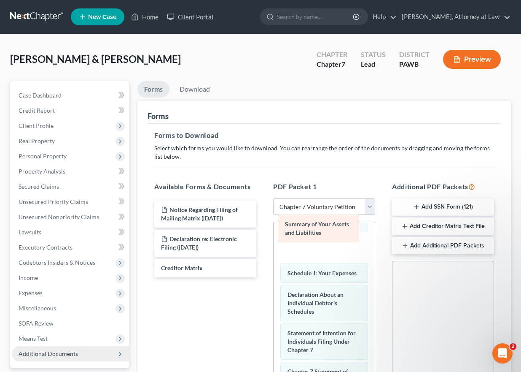
drag, startPoint x: 332, startPoint y: 321, endPoint x: 329, endPoint y: 229, distance: 92.0
click at [329, 229] on div "Summary of Your Assets and Liabilities Voluntary Petition for Individuals Filin…" at bounding box center [324, 319] width 101 height 699
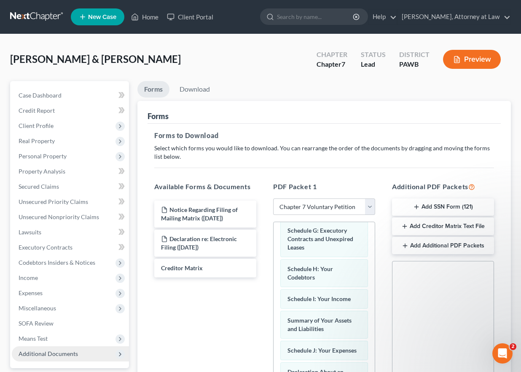
scroll to position [167, 0]
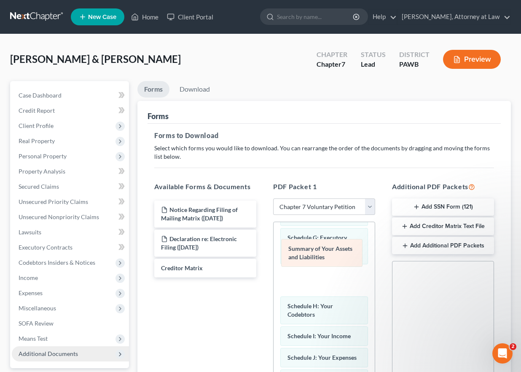
drag, startPoint x: 332, startPoint y: 335, endPoint x: 331, endPoint y: 246, distance: 89.4
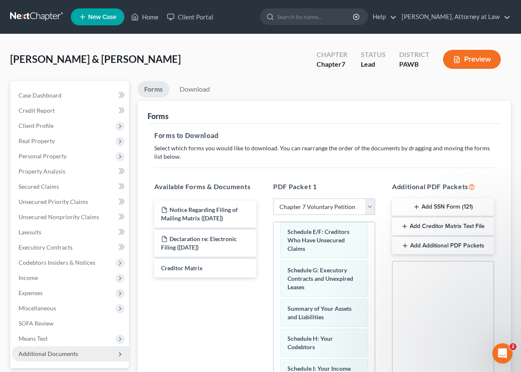
scroll to position [134, 0]
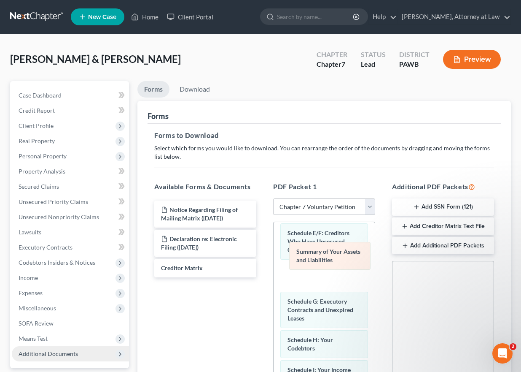
drag, startPoint x: 332, startPoint y: 308, endPoint x: 336, endPoint y: 235, distance: 73.1
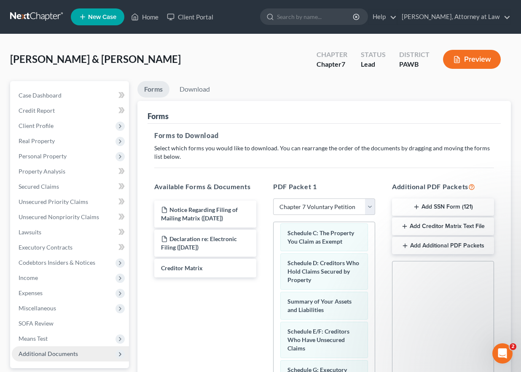
scroll to position [62, 0]
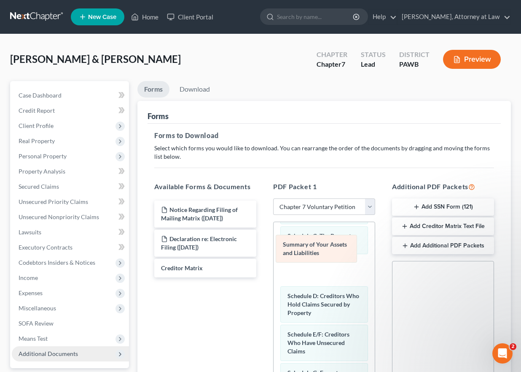
drag, startPoint x: 331, startPoint y: 307, endPoint x: 330, endPoint y: 242, distance: 65.0
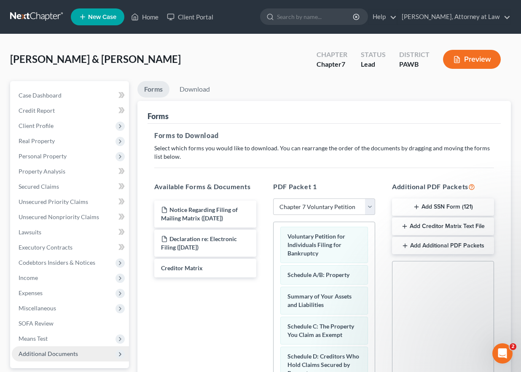
scroll to position [0, 0]
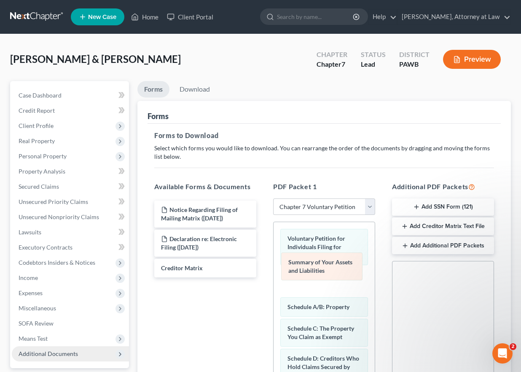
drag, startPoint x: 329, startPoint y: 302, endPoint x: 330, endPoint y: 265, distance: 36.7
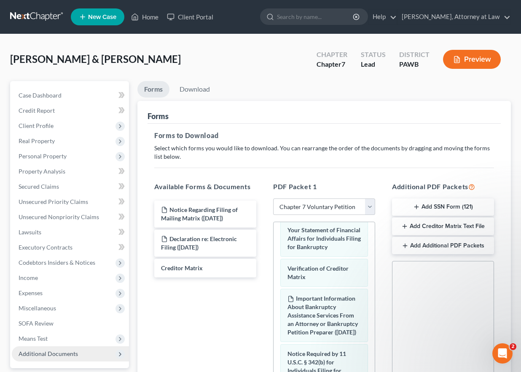
scroll to position [453, 0]
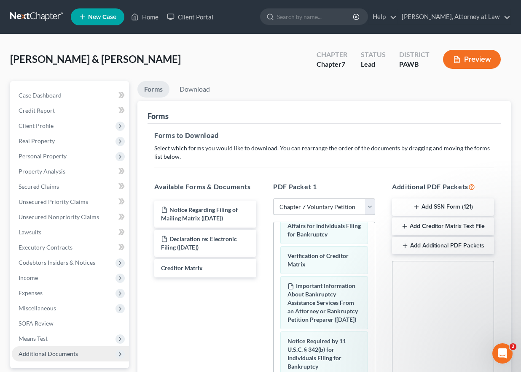
click at [372, 207] on select "Choose Default Petition PDF Packet Complete Bankruptcy Petition (all forms and …" at bounding box center [324, 206] width 102 height 17
select select
click at [273, 198] on select "Choose Default Petition PDF Packet Complete Bankruptcy Petition (all forms and …" at bounding box center [324, 206] width 102 height 17
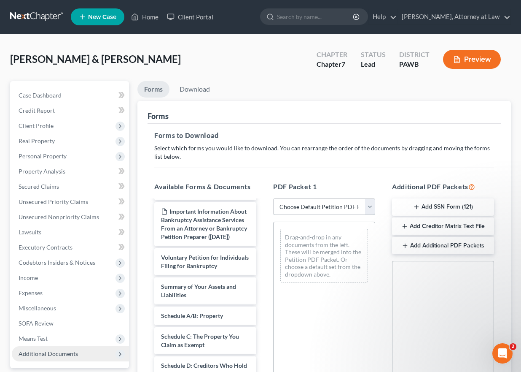
scroll to position [58, 0]
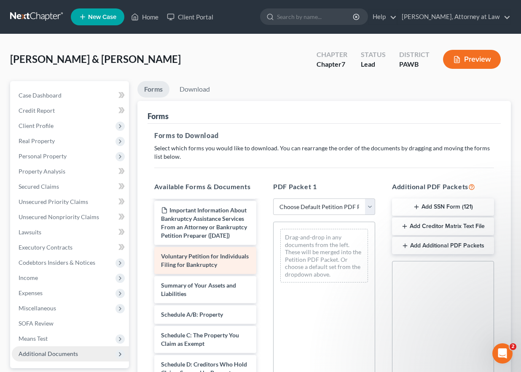
click at [210, 268] on span "Voluntary Petition for Individuals Filing for Bankruptcy" at bounding box center [205, 260] width 88 height 16
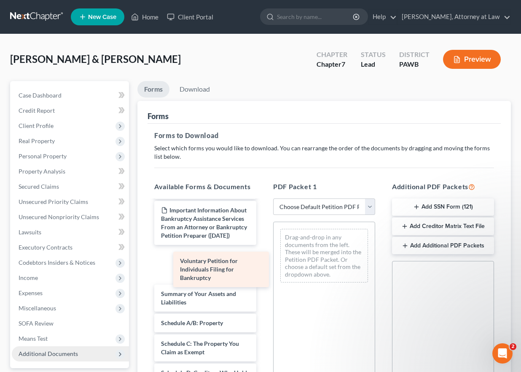
drag, startPoint x: 213, startPoint y: 268, endPoint x: 337, endPoint y: 246, distance: 125.5
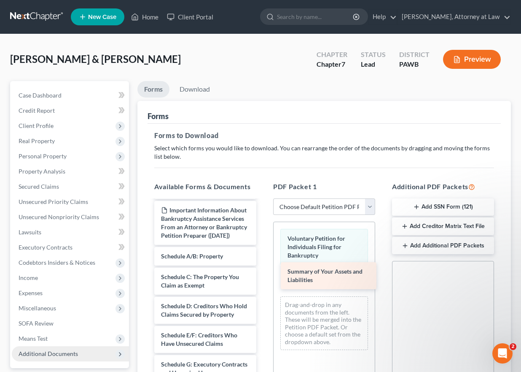
drag, startPoint x: 195, startPoint y: 270, endPoint x: 321, endPoint y: 277, distance: 126.7
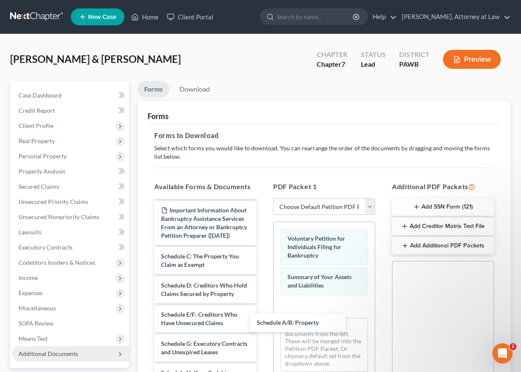
drag, startPoint x: 189, startPoint y: 263, endPoint x: 273, endPoint y: 299, distance: 92.0
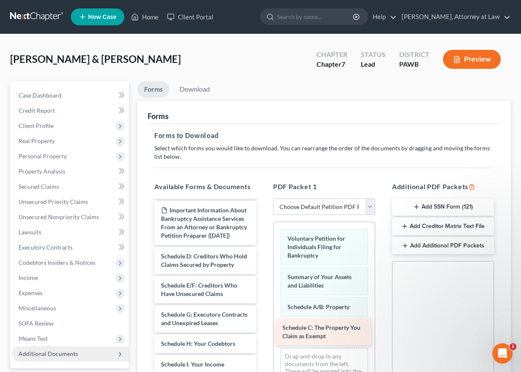
drag, startPoint x: 205, startPoint y: 268, endPoint x: 311, endPoint y: 328, distance: 122.0
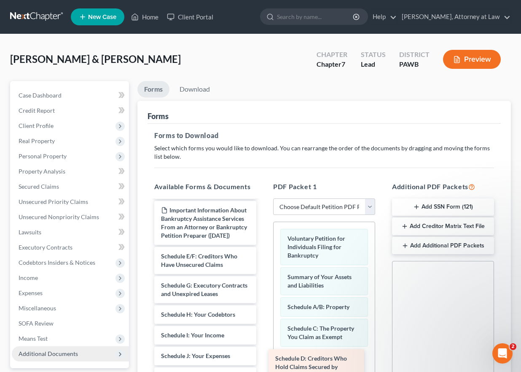
drag, startPoint x: 196, startPoint y: 271, endPoint x: 311, endPoint y: 356, distance: 143.2
click at [263, 357] on div "Schedule D: Creditors Who Hold Claims Secured by Property Notice Regarding Fili…" at bounding box center [206, 379] width 116 height 472
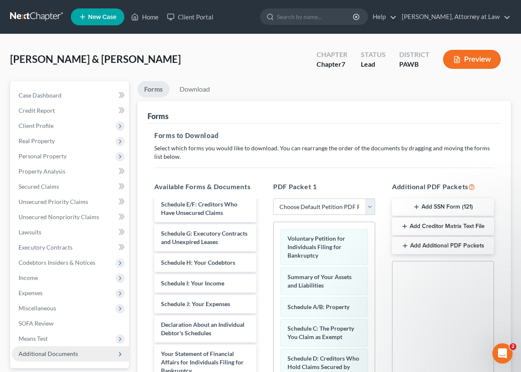
scroll to position [110, 0]
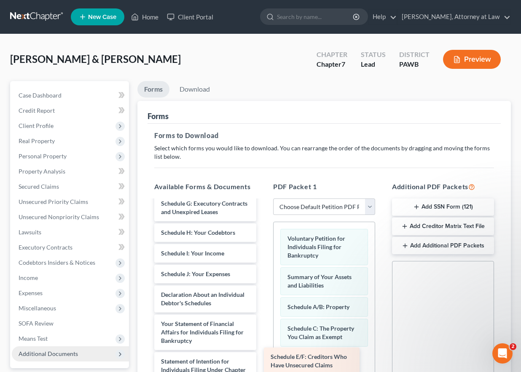
drag, startPoint x: 223, startPoint y: 222, endPoint x: 331, endPoint y: 364, distance: 177.5
click at [263, 364] on div "Schedule E/F: Creditors Who Have Unsecured Claims Notice Regarding Filing of Ma…" at bounding box center [206, 311] width 116 height 443
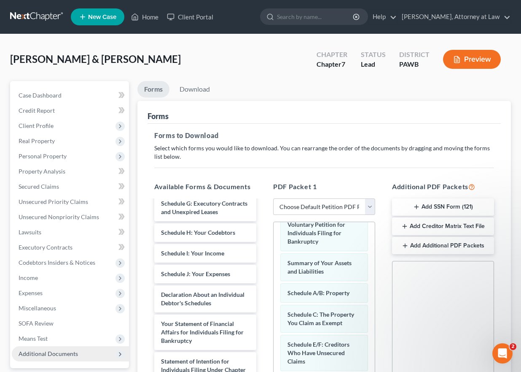
scroll to position [32, 0]
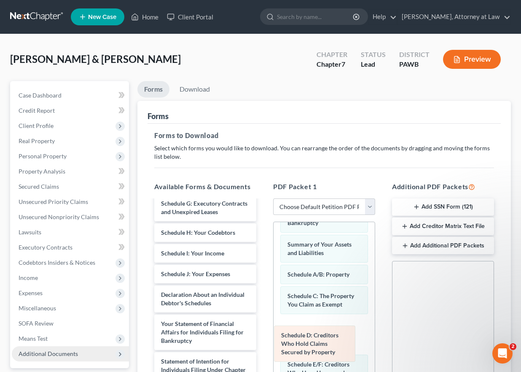
drag, startPoint x: 353, startPoint y: 358, endPoint x: 346, endPoint y: 320, distance: 38.5
click at [342, 319] on div "Schedule D: Creditors Who Hold Claims Secured by Property Voluntary Petition fo…" at bounding box center [324, 321] width 101 height 264
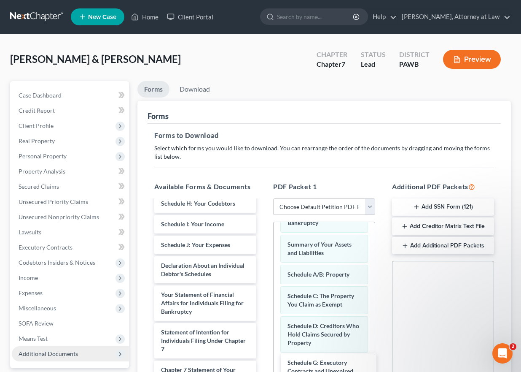
drag, startPoint x: 206, startPoint y: 226, endPoint x: 333, endPoint y: 377, distance: 196.9
click at [333, 371] on html "Home New Case Client Portal [PERSON_NAME], Attorney at Law [EMAIL_ADDRESS][DOMA…" at bounding box center [260, 264] width 521 height 529
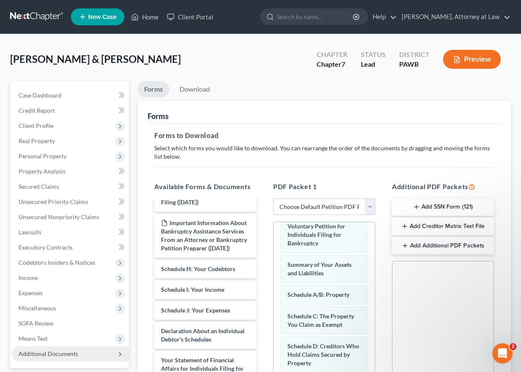
scroll to position [46, 0]
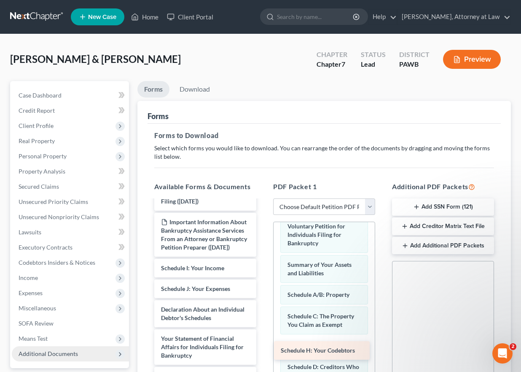
drag, startPoint x: 206, startPoint y: 274, endPoint x: 326, endPoint y: 352, distance: 142.6
click at [263, 352] on div "Schedule H: Your Codebtors Notice Regarding Filing of Mailing Matrix ([DATE]) D…" at bounding box center [206, 350] width 116 height 393
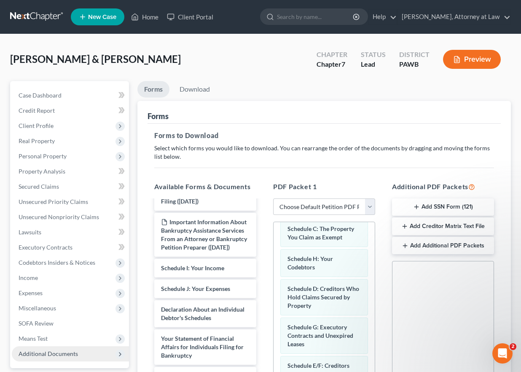
scroll to position [101, 0]
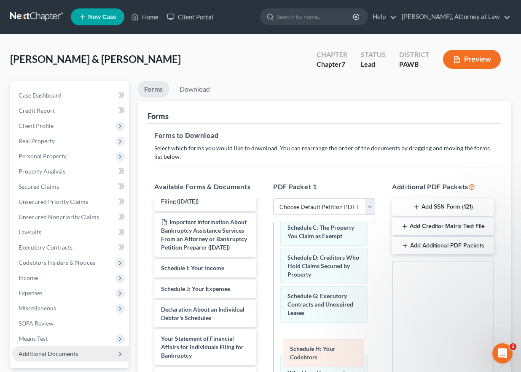
drag, startPoint x: 316, startPoint y: 260, endPoint x: 318, endPoint y: 352, distance: 91.5
click at [318, 352] on div "Schedule H: Your Codebtors Voluntary Petition for Individuals Filing for Bankru…" at bounding box center [324, 287] width 101 height 332
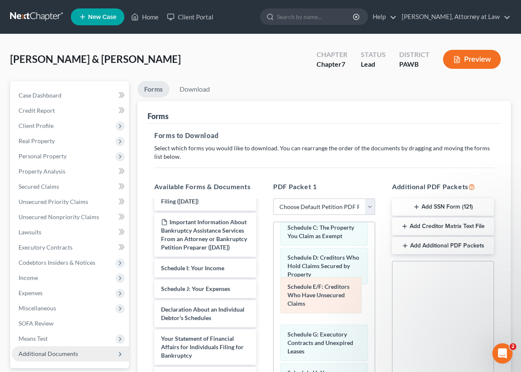
drag, startPoint x: 319, startPoint y: 359, endPoint x: 321, endPoint y: 286, distance: 73.4
click at [319, 282] on div "Schedule E/F: Creditors Who Have Unsecured Claims Voluntary Petition for Indivi…" at bounding box center [324, 287] width 101 height 332
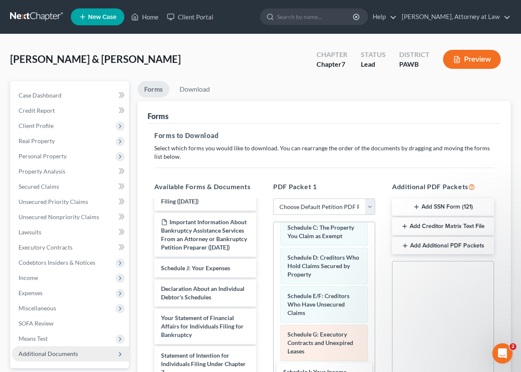
drag, startPoint x: 209, startPoint y: 278, endPoint x: 356, endPoint y: 358, distance: 167.0
click at [332, 371] on html "Home New Case Client Portal [PERSON_NAME], Attorney at Law [EMAIL_ADDRESS][DOMA…" at bounding box center [260, 264] width 521 height 529
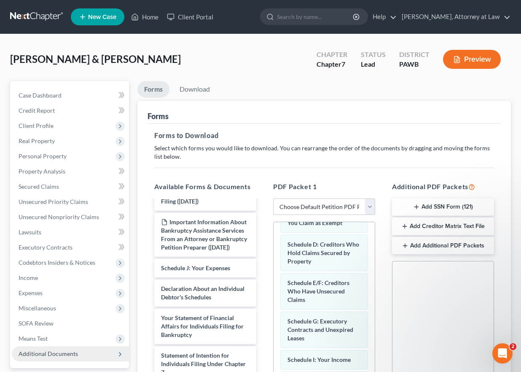
scroll to position [122, 0]
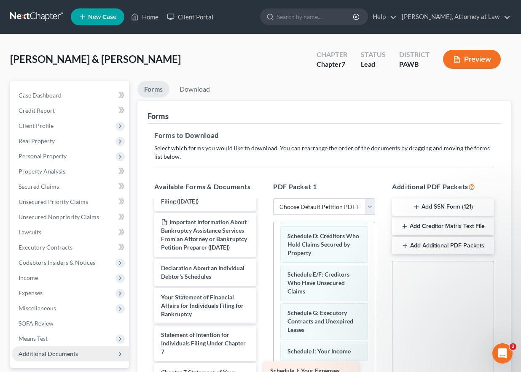
drag, startPoint x: 221, startPoint y: 278, endPoint x: 343, endPoint y: 361, distance: 147.0
click at [263, 366] on div "Schedule J: Your Expenses Notice Regarding Filing of Mailing Matrix ([DATE]) De…" at bounding box center [206, 330] width 116 height 352
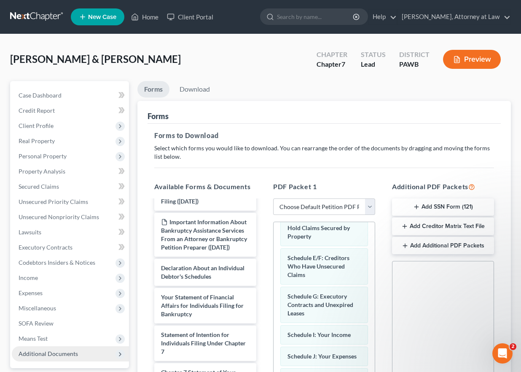
scroll to position [152, 0]
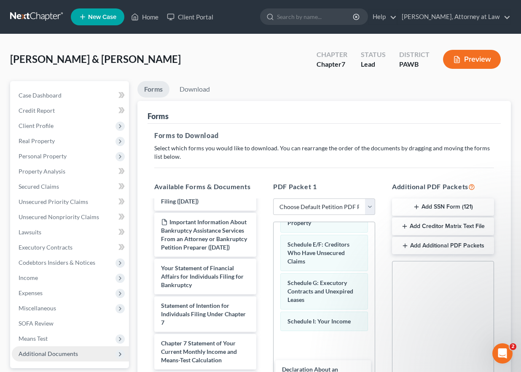
drag, startPoint x: 212, startPoint y: 278, endPoint x: 330, endPoint y: 358, distance: 142.5
click at [263, 370] on div "Declaration About an Individual Debtor's Schedules Notice Regarding Filing of M…" at bounding box center [206, 315] width 116 height 323
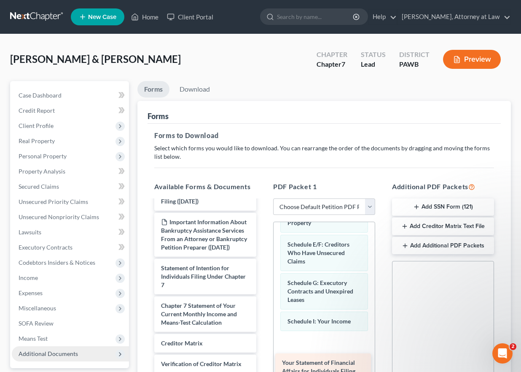
drag, startPoint x: 210, startPoint y: 286, endPoint x: 331, endPoint y: 363, distance: 143.1
click at [263, 366] on div "Your Statement of Financial Affairs for Individuals Filing for Bankruptcy Notic…" at bounding box center [206, 296] width 116 height 285
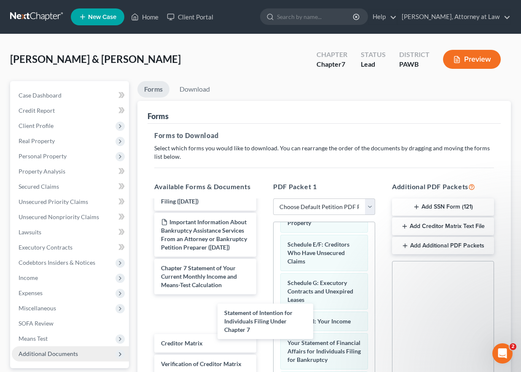
scroll to position [28, 0]
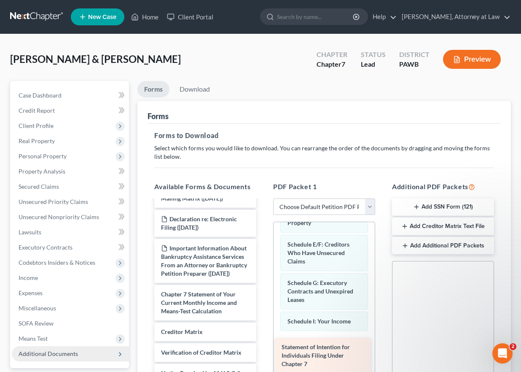
drag, startPoint x: 201, startPoint y: 287, endPoint x: 318, endPoint y: 344, distance: 130.0
click at [263, 353] on div "Statement of Intention for Individuals Filing Under Chapter 7 Notice Regarding …" at bounding box center [206, 304] width 116 height 248
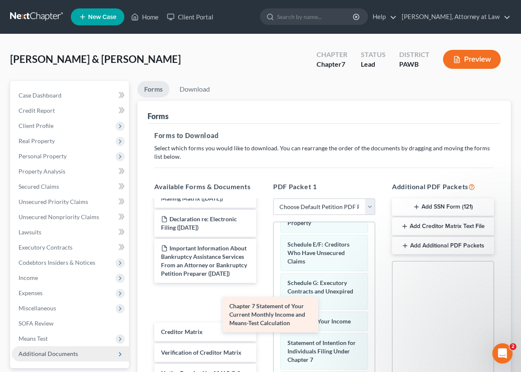
scroll to position [0, 0]
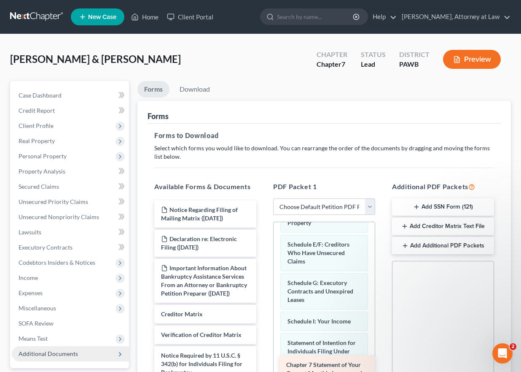
drag, startPoint x: 191, startPoint y: 296, endPoint x: 316, endPoint y: 367, distance: 143.7
click at [263, 367] on div "Chapter 7 Statement of Your Current Monthly Income and Means-Test Calculation N…" at bounding box center [206, 305] width 116 height 210
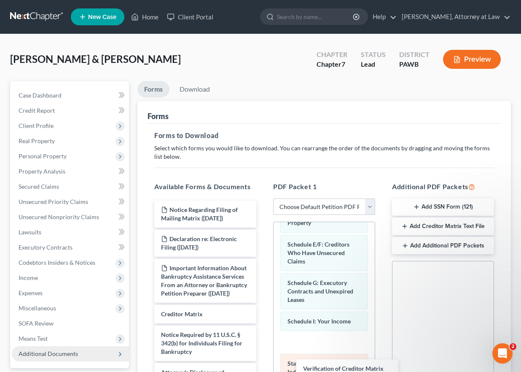
drag, startPoint x: 202, startPoint y: 332, endPoint x: 339, endPoint y: 357, distance: 139.4
click at [263, 366] on div "Verification of Creditor Matrix Notice Regarding Filing of Mailing Matrix ([DAT…" at bounding box center [206, 294] width 116 height 189
drag, startPoint x: 177, startPoint y: 339, endPoint x: 305, endPoint y: 334, distance: 127.9
click at [304, 371] on html "Home New Case Client Portal [PERSON_NAME], Attorney at Law [EMAIL_ADDRESS][DOMA…" at bounding box center [260, 264] width 521 height 529
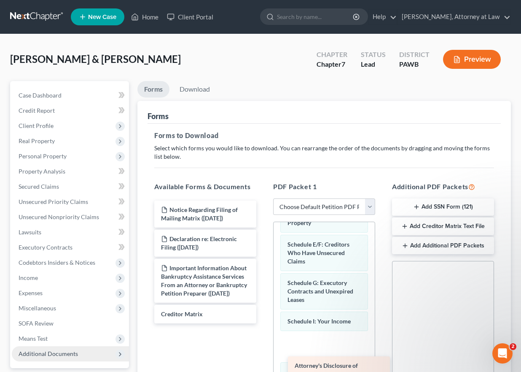
drag, startPoint x: 204, startPoint y: 337, endPoint x: 338, endPoint y: 367, distance: 137.2
click at [263, 323] on div "Attorney's Disclosure of Compensation Notice Regarding Filing of Mailing Matrix…" at bounding box center [206, 261] width 116 height 123
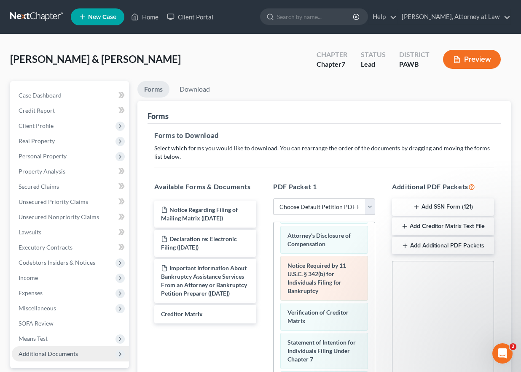
scroll to position [258, 0]
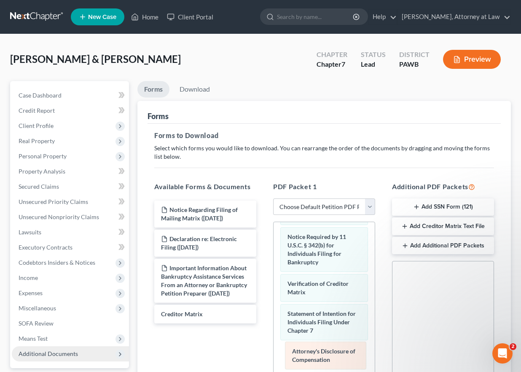
drag, startPoint x: 317, startPoint y: 241, endPoint x: 322, endPoint y: 355, distance: 114.0
click at [322, 355] on div "Attorney's Disclosure of Compensation Voluntary Petition for Individuals Filing…" at bounding box center [324, 286] width 101 height 644
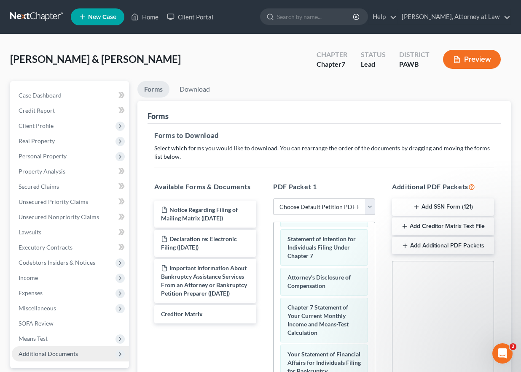
scroll to position [335, 0]
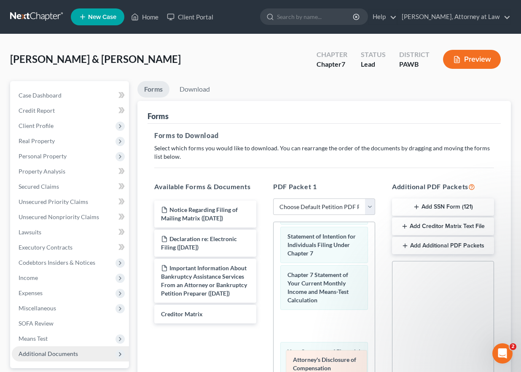
drag, startPoint x: 326, startPoint y: 278, endPoint x: 355, endPoint y: 361, distance: 88.6
click at [331, 363] on div "Attorney's Disclosure of Compensation Voluntary Petition for Individuals Filing…" at bounding box center [324, 209] width 101 height 644
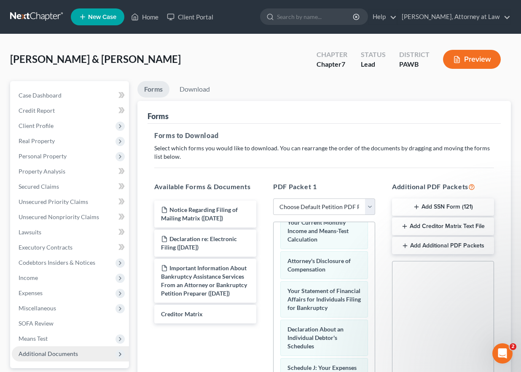
scroll to position [401, 0]
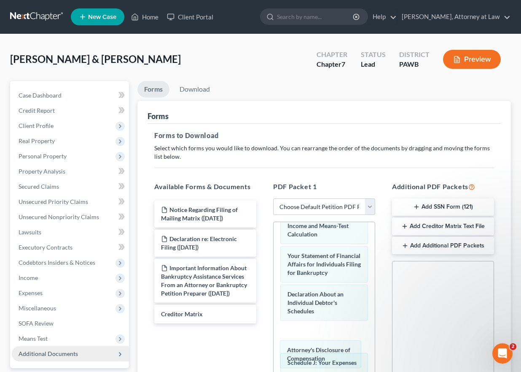
drag, startPoint x: 323, startPoint y: 254, endPoint x: 333, endPoint y: 343, distance: 89.5
click at [323, 348] on div "Attorney's Disclosure of Compensation Voluntary Petition for Individuals Filing…" at bounding box center [324, 143] width 101 height 644
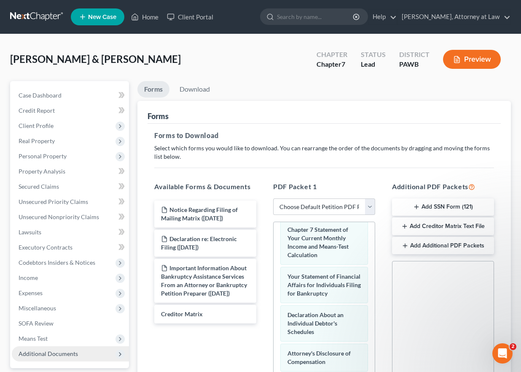
scroll to position [379, 0]
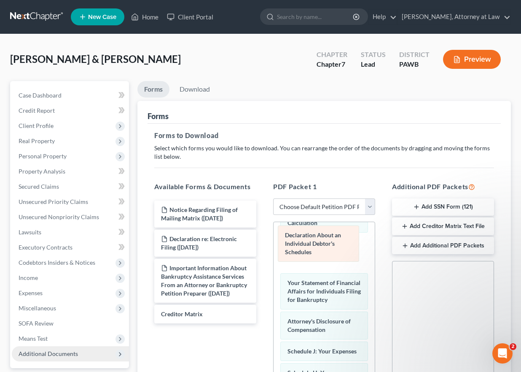
drag, startPoint x: 331, startPoint y: 335, endPoint x: 342, endPoint y: 255, distance: 80.9
click at [329, 242] on div "Declaration About an Individual Debtor's Schedules Voluntary Petition for Indiv…" at bounding box center [324, 131] width 101 height 644
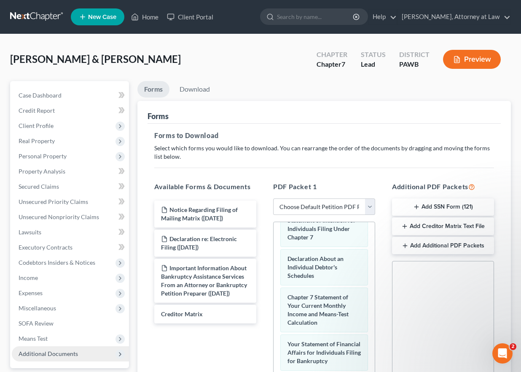
scroll to position [333, 0]
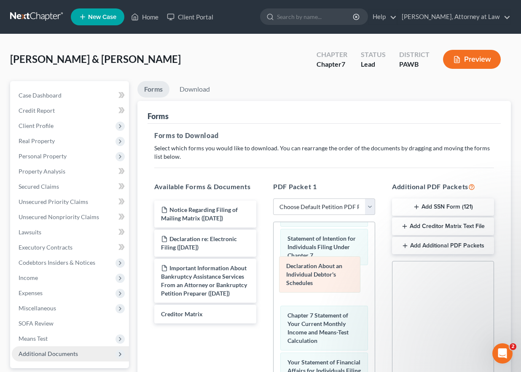
drag, startPoint x: 335, startPoint y: 283, endPoint x: 334, endPoint y: 246, distance: 37.1
click at [334, 249] on div "Declaration About an Individual Debtor's Schedules Voluntary Petition for Indiv…" at bounding box center [324, 211] width 101 height 644
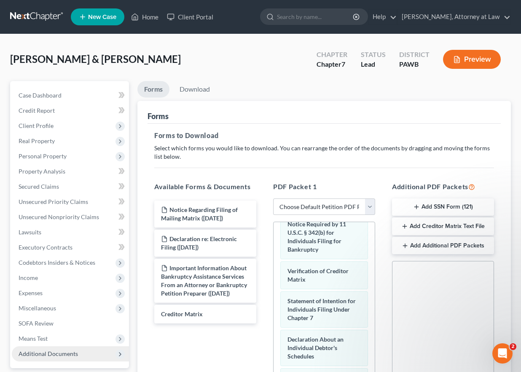
scroll to position [266, 0]
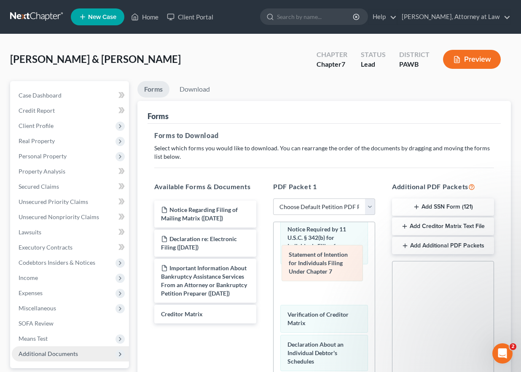
drag, startPoint x: 337, startPoint y: 313, endPoint x: 341, endPoint y: 242, distance: 70.6
click at [338, 238] on div "Statement of Intention for Individuals Filing Under Chapter 7 Voluntary Petitio…" at bounding box center [324, 278] width 101 height 644
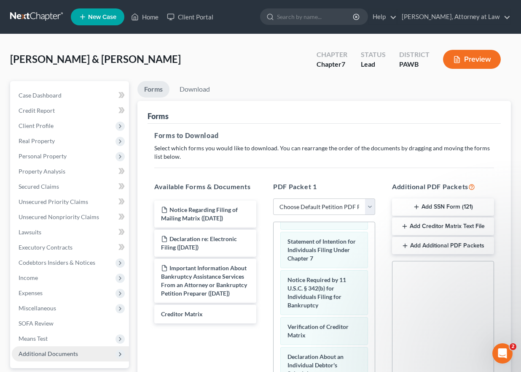
scroll to position [237, 0]
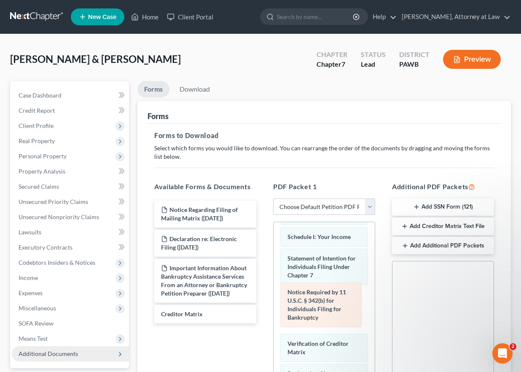
drag, startPoint x: 325, startPoint y: 305, endPoint x: 326, endPoint y: 262, distance: 43.0
click at [326, 262] on div "Notice Required by 11 U.S.C. § 342(b) for Individuals Filing for Bankruptcy Vol…" at bounding box center [324, 307] width 101 height 644
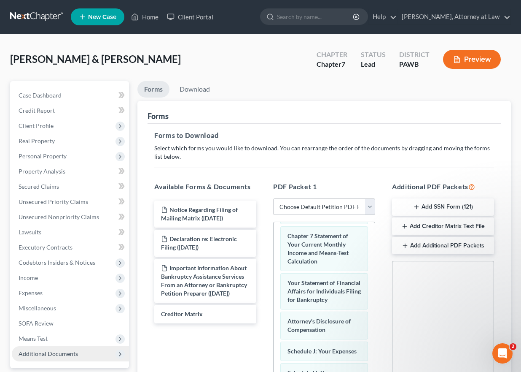
scroll to position [429, 0]
drag, startPoint x: 242, startPoint y: 343, endPoint x: 251, endPoint y: 338, distance: 10.6
click at [242, 342] on div "Notice Regarding Filing of Mailing Matrix ([DATE]) Declaration re: Electronic F…" at bounding box center [206, 314] width 116 height 232
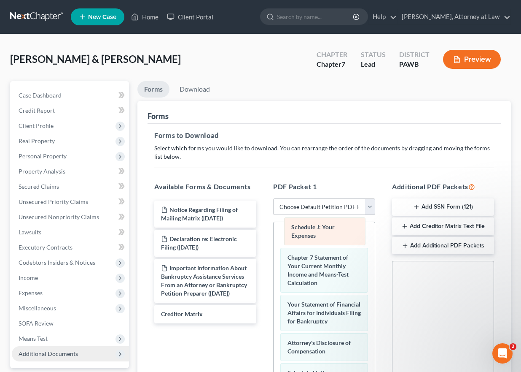
drag, startPoint x: 320, startPoint y: 345, endPoint x: 329, endPoint y: 244, distance: 101.3
click at [323, 229] on div "Schedule J: Your Expenses Voluntary Petition for Individuals Filing for Bankrup…" at bounding box center [324, 127] width 101 height 652
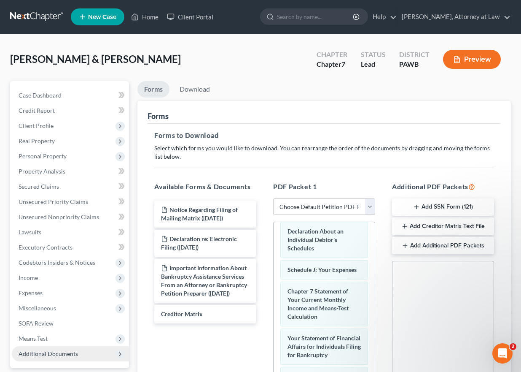
scroll to position [362, 0]
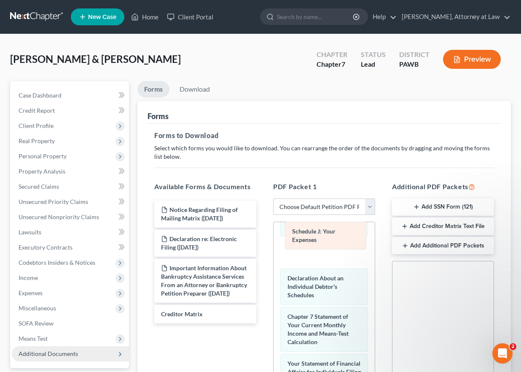
drag, startPoint x: 328, startPoint y: 288, endPoint x: 332, endPoint y: 232, distance: 55.8
click at [332, 231] on div "Schedule J: Your Expenses Voluntary Petition for Individuals Filing for Bankrup…" at bounding box center [324, 186] width 101 height 652
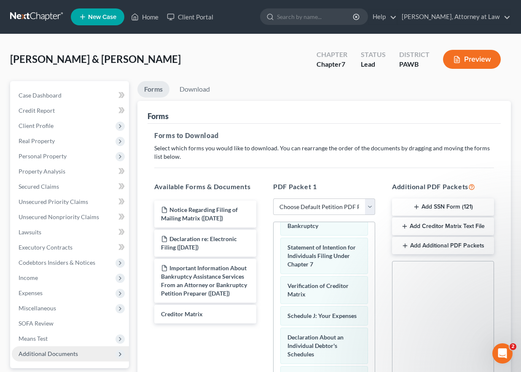
scroll to position [277, 0]
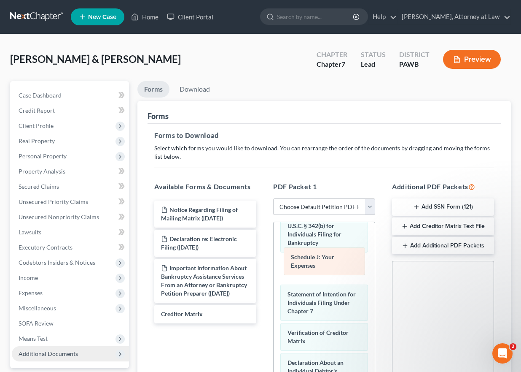
drag, startPoint x: 330, startPoint y: 332, endPoint x: 336, endPoint y: 237, distance: 95.5
click at [335, 235] on div "Schedule J: Your Expenses Voluntary Petition for Individuals Filing for Bankrup…" at bounding box center [324, 270] width 101 height 652
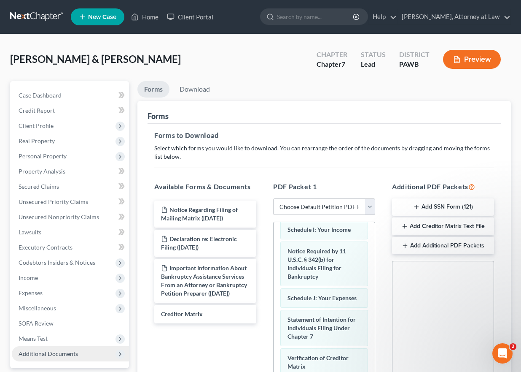
scroll to position [227, 0]
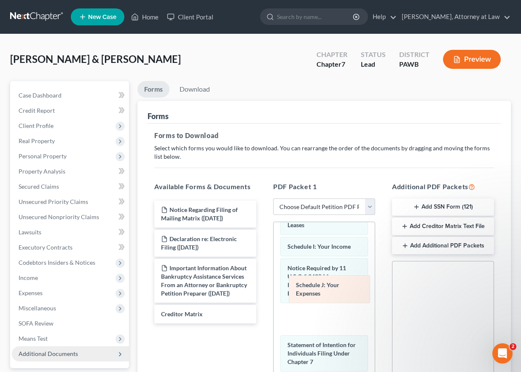
drag, startPoint x: 323, startPoint y: 322, endPoint x: 324, endPoint y: 277, distance: 45.1
click at [327, 280] on div "Schedule J: Your Expenses Voluntary Petition for Individuals Filing for Bankrup…" at bounding box center [324, 321] width 101 height 652
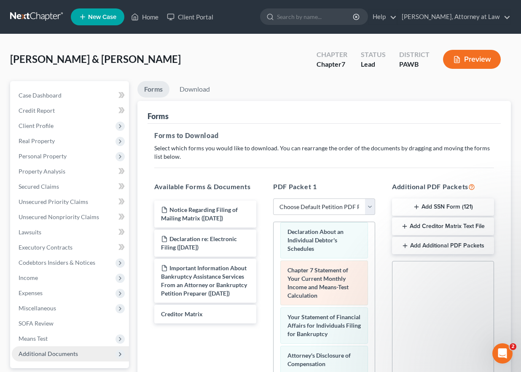
scroll to position [429, 0]
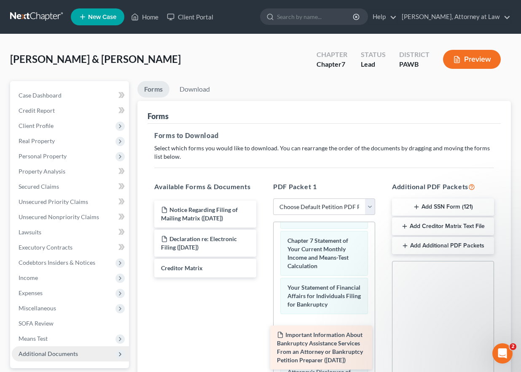
drag, startPoint x: 218, startPoint y: 279, endPoint x: 334, endPoint y: 345, distance: 133.8
click at [263, 277] on div "Important Information About Bankruptcy Assistance Services From an Attorney or …" at bounding box center [206, 238] width 116 height 77
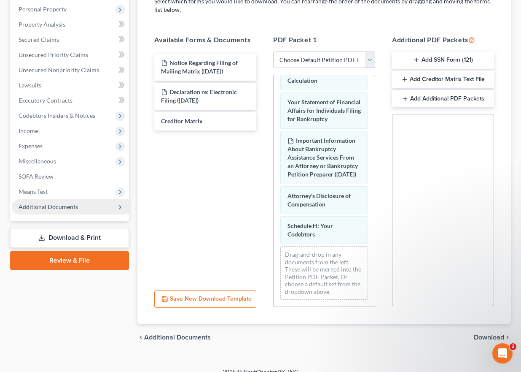
scroll to position [158, 0]
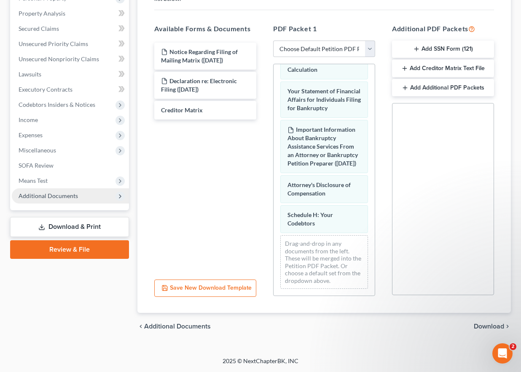
drag, startPoint x: 490, startPoint y: 324, endPoint x: 500, endPoint y: 319, distance: 11.3
click at [490, 324] on span "Download" at bounding box center [489, 326] width 30 height 7
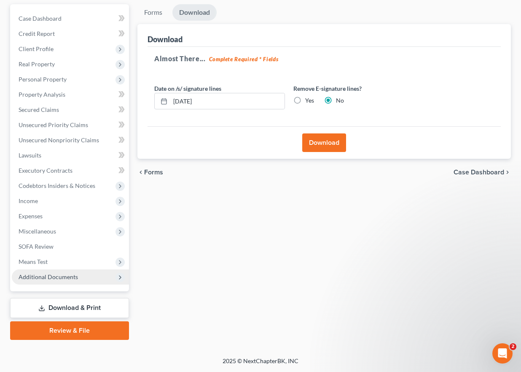
scroll to position [77, 0]
click at [326, 145] on button "Download" at bounding box center [324, 142] width 44 height 19
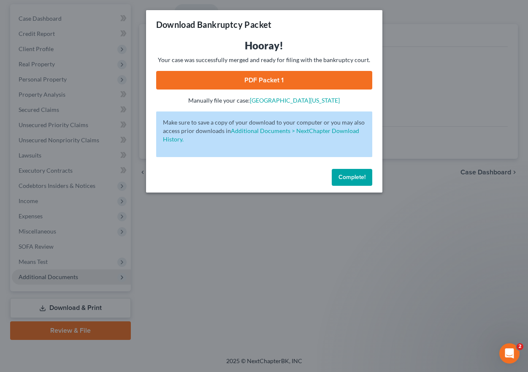
click at [275, 83] on link "PDF Packet 1" at bounding box center [264, 80] width 216 height 19
drag, startPoint x: 343, startPoint y: 179, endPoint x: 362, endPoint y: 164, distance: 24.3
click at [342, 178] on span "Complete!" at bounding box center [351, 176] width 27 height 7
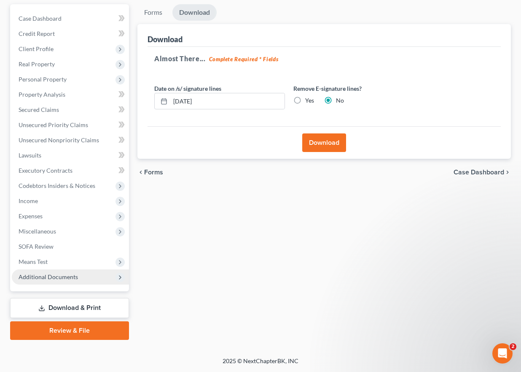
click at [60, 310] on link "Download & Print" at bounding box center [69, 308] width 119 height 20
drag, startPoint x: 152, startPoint y: 173, endPoint x: 166, endPoint y: 176, distance: 14.2
click at [152, 173] on span "Forms" at bounding box center [153, 172] width 19 height 7
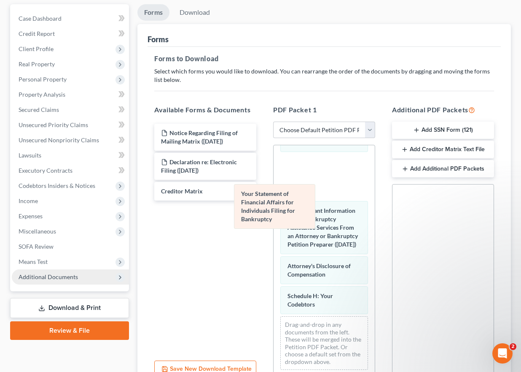
scroll to position [455, 0]
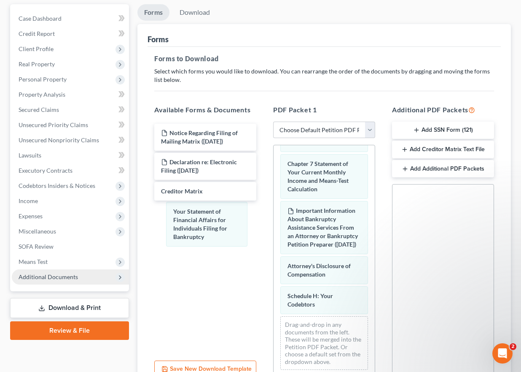
drag, startPoint x: 329, startPoint y: 157, endPoint x: 269, endPoint y: 209, distance: 78.6
click at [274, 224] on div "Your Statement of Financial Affairs for Individuals Filing for Bankruptcy Volun…" at bounding box center [324, 46] width 101 height 660
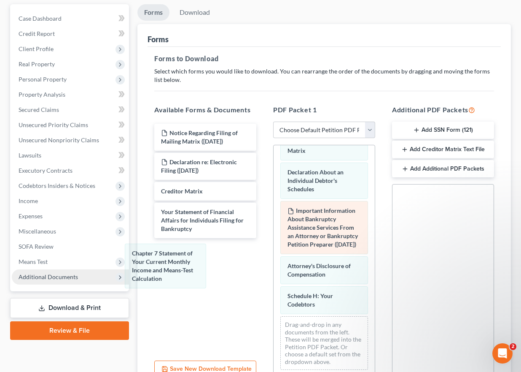
drag, startPoint x: 319, startPoint y: 161, endPoint x: 298, endPoint y: 226, distance: 68.8
click at [274, 267] on div "Chapter 7 Statement of Your Current Monthly Income and Means-Test Calculation V…" at bounding box center [324, 70] width 101 height 614
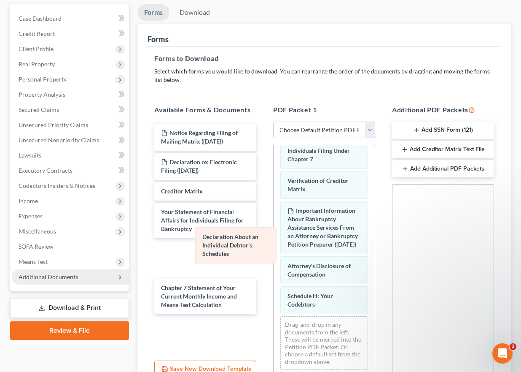
drag, startPoint x: 330, startPoint y: 175, endPoint x: 197, endPoint y: 292, distance: 176.9
click at [274, 298] on div "Declaration About an Individual Debtor's Schedules Voluntary Petition for Indiv…" at bounding box center [324, 88] width 101 height 575
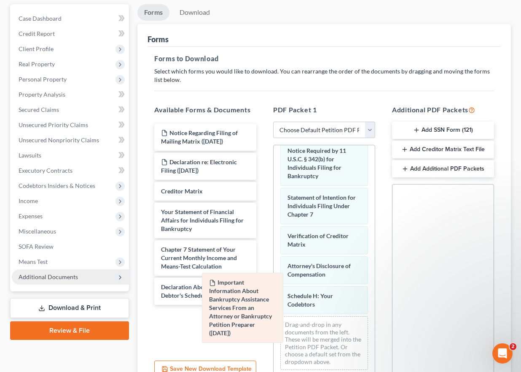
scroll to position [297, 0]
drag, startPoint x: 319, startPoint y: 224, endPoint x: 188, endPoint y: 333, distance: 170.7
click at [274, 332] on div "Important Information About Bankruptcy Assistance Services From an Attorney or …" at bounding box center [324, 116] width 101 height 520
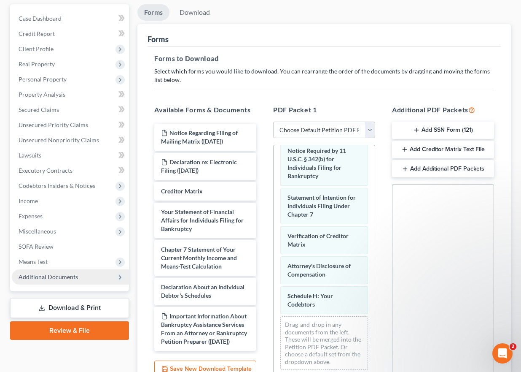
click at [274, 252] on div "Voluntary Petition for Individuals Filing for Bankruptcy Summary of Your Assets…" at bounding box center [324, 116] width 101 height 520
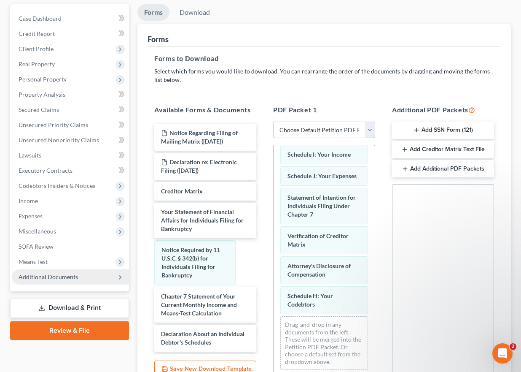
scroll to position [251, 0]
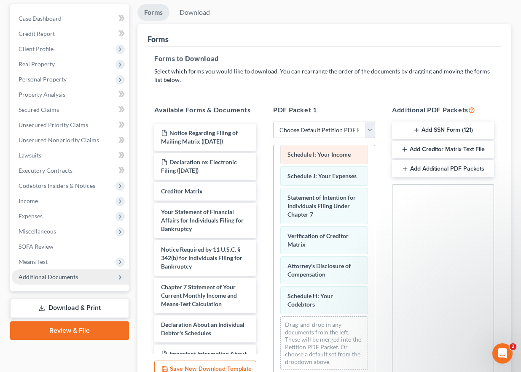
click at [313, 150] on div "Voluntary Petition for Individuals Filing for Bankruptcy Summary of Your Assets…" at bounding box center [324, 139] width 101 height 473
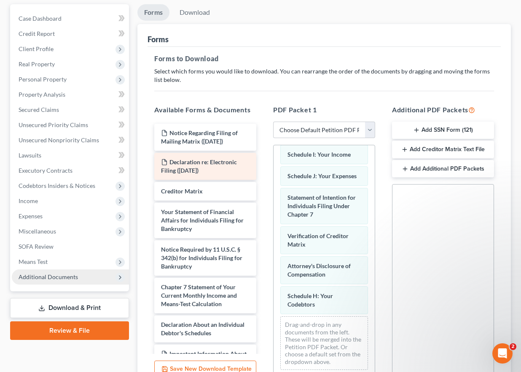
click at [283, 157] on div "Voluntary Petition for Individuals Filing for Bankruptcy Summary of Your Assets…" at bounding box center [324, 139] width 101 height 473
click at [274, 186] on div "Voluntary Petition for Individuals Filing for Bankruptcy Summary of Your Assets…" at bounding box center [324, 139] width 101 height 473
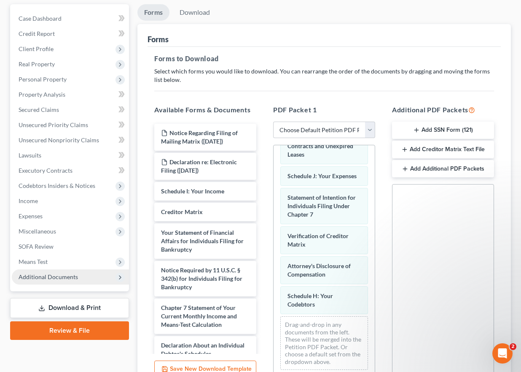
scroll to position [229, 0]
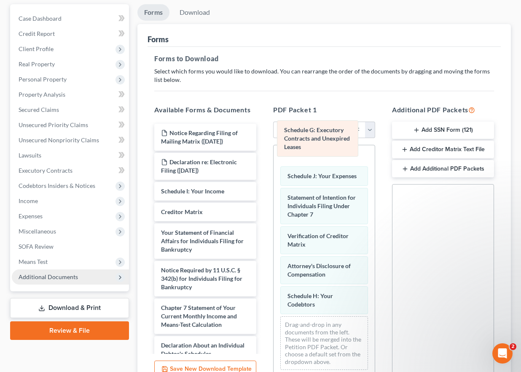
drag, startPoint x: 305, startPoint y: 150, endPoint x: 226, endPoint y: 177, distance: 84.3
click at [274, 180] on div "Schedule G: Executory Contracts and Unexpired Leases Voluntary Petition for Ind…" at bounding box center [324, 151] width 101 height 452
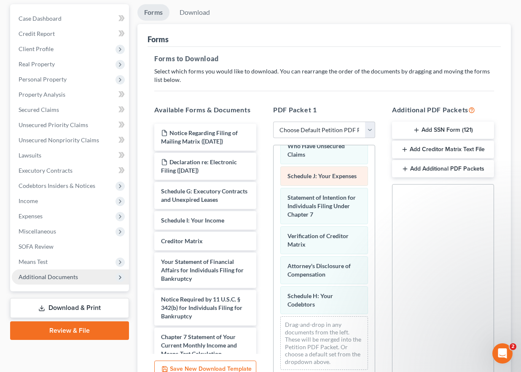
click at [274, 191] on div "Voluntary Petition for Individuals Filing for Bankruptcy Summary of Your Assets…" at bounding box center [324, 169] width 101 height 413
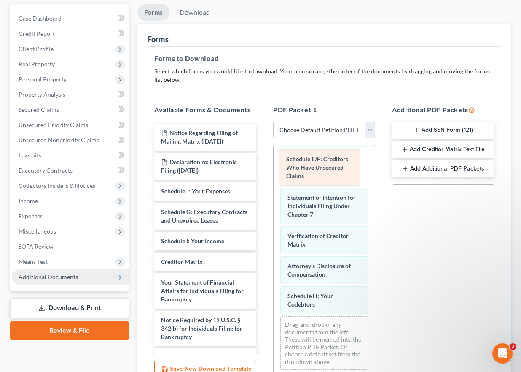
drag, startPoint x: 302, startPoint y: 172, endPoint x: 237, endPoint y: 185, distance: 66.2
click at [274, 185] on div "Schedule E/F: Creditors Who Have Unsecured Claims Voluntary Petition for Indivi…" at bounding box center [324, 180] width 101 height 392
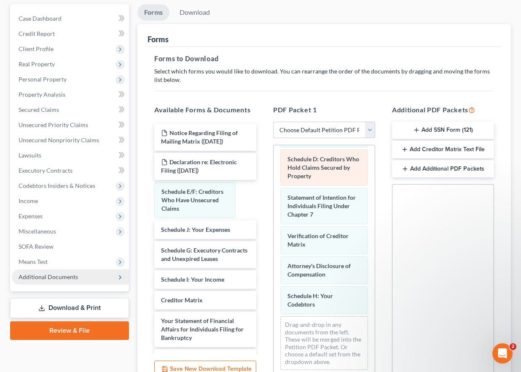
scroll to position [122, 0]
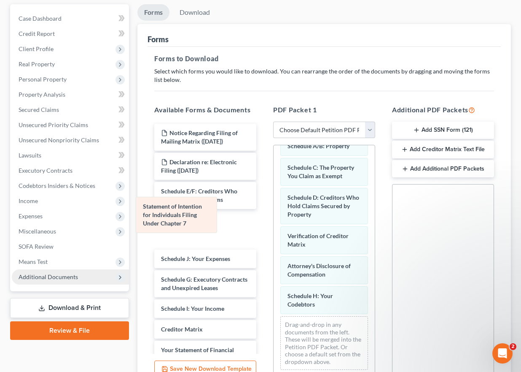
drag, startPoint x: 315, startPoint y: 201, endPoint x: 178, endPoint y: 203, distance: 136.2
click at [274, 210] on div "Statement of Intention for Individuals Filing Under Chapter 7 Voluntary Petitio…" at bounding box center [324, 218] width 101 height 315
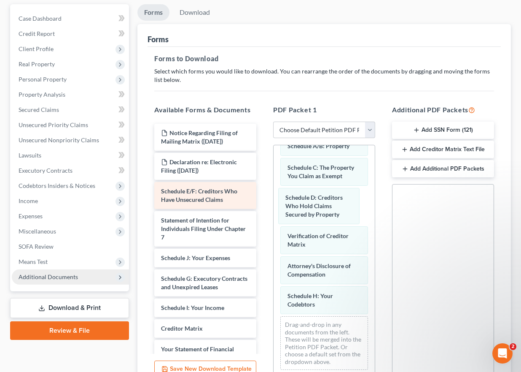
drag, startPoint x: 304, startPoint y: 201, endPoint x: 189, endPoint y: 205, distance: 115.2
click at [274, 206] on div "Schedule D: Creditors Who Hold Claims Secured by Property Voluntary Petition fo…" at bounding box center [324, 218] width 101 height 315
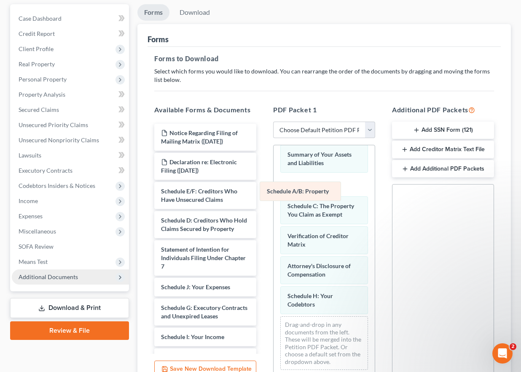
drag, startPoint x: 289, startPoint y: 190, endPoint x: 193, endPoint y: 213, distance: 98.8
click at [274, 211] on div "Schedule A/B: Property Voluntary Petition for Individuals Filing for Bankruptcy…" at bounding box center [324, 238] width 101 height 277
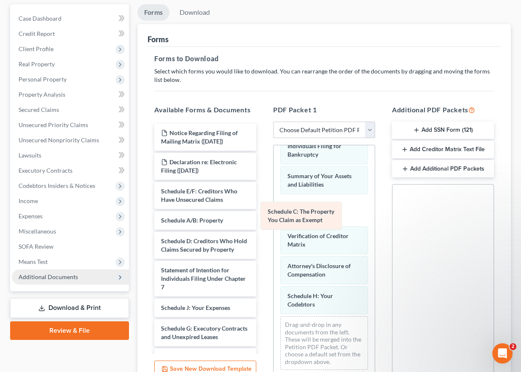
drag, startPoint x: 320, startPoint y: 202, endPoint x: 129, endPoint y: 215, distance: 191.9
click at [274, 221] on div "Schedule C: The Property You Claim as Exempt Voluntary Petition for Individuals…" at bounding box center [324, 248] width 101 height 255
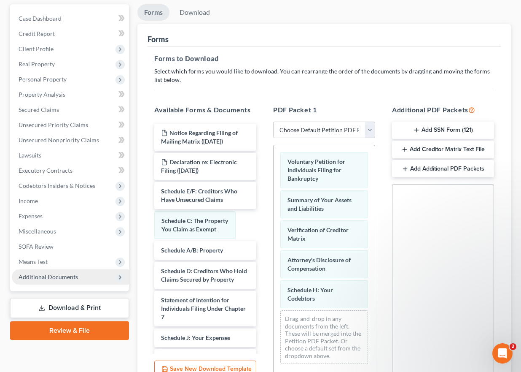
scroll to position [0, 0]
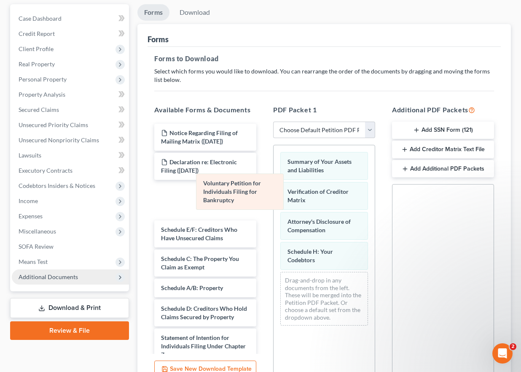
drag, startPoint x: 294, startPoint y: 174, endPoint x: 176, endPoint y: 199, distance: 120.8
click at [274, 200] on div "Voluntary Petition for Individuals Filing for Bankruptcy Voluntary Petition for…" at bounding box center [324, 238] width 101 height 187
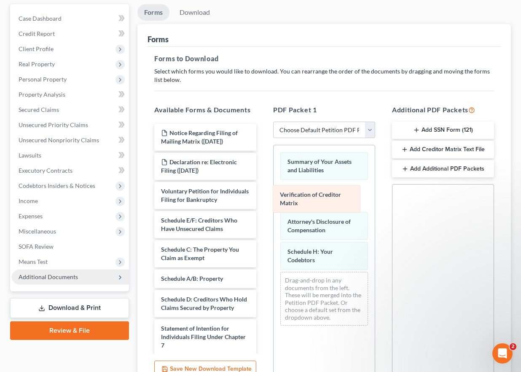
drag, startPoint x: 303, startPoint y: 196, endPoint x: 177, endPoint y: 208, distance: 126.7
click at [274, 211] on div "Verification of Creditor Matrix Summary of Your Assets and Liabilities Verifica…" at bounding box center [324, 238] width 101 height 187
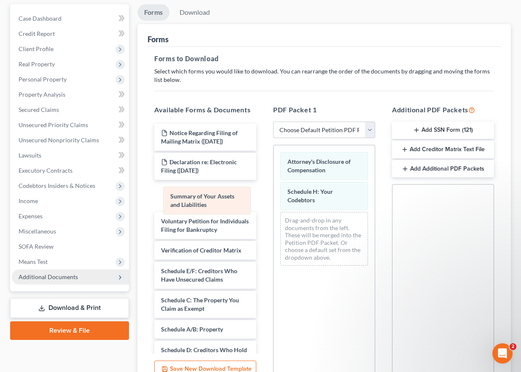
drag, startPoint x: 185, startPoint y: 198, endPoint x: 143, endPoint y: 205, distance: 43.1
click at [274, 205] on div "Summary of Your Assets and Liabilities Summary of Your Assets and Liabilities A…" at bounding box center [324, 208] width 101 height 127
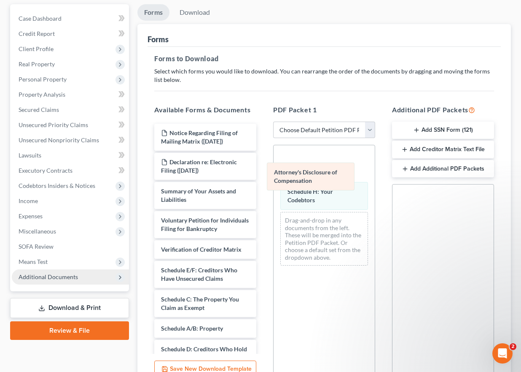
drag, startPoint x: 299, startPoint y: 173, endPoint x: 208, endPoint y: 213, distance: 99.2
click at [274, 213] on div "Attorney's Disclosure of Compensation Attorney's Disclosure of Compensation Att…" at bounding box center [324, 208] width 101 height 127
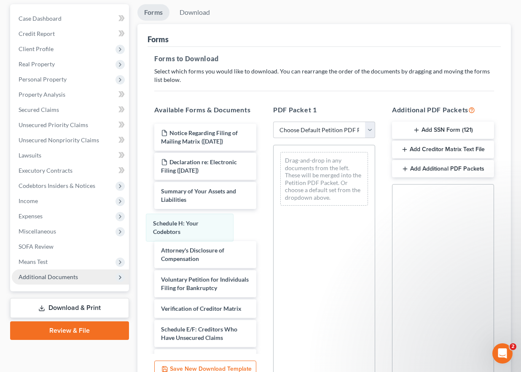
drag, startPoint x: 207, startPoint y: 228, endPoint x: 143, endPoint y: 245, distance: 66.3
click at [274, 212] on div "Schedule H: Your Codebtors Schedule H: Your Codebtors Drag-and-drop in any docu…" at bounding box center [324, 178] width 101 height 67
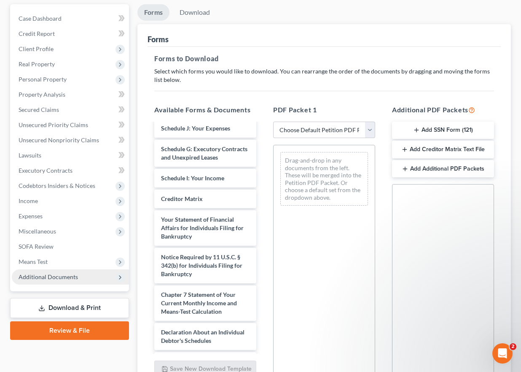
scroll to position [337, 0]
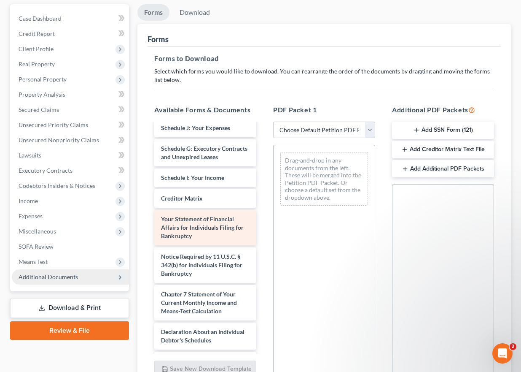
click at [207, 239] on span "Your Statement of Financial Affairs for Individuals Filing for Bankruptcy" at bounding box center [202, 227] width 83 height 24
click at [263, 184] on div "Notice Regarding Filing of Mailing Matrix ([DATE]) Declaration re: Electronic F…" at bounding box center [206, 90] width 116 height 609
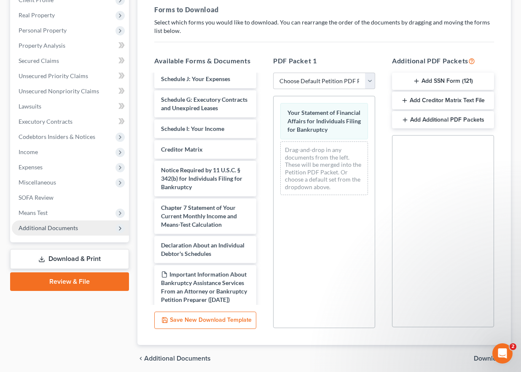
scroll to position [158, 0]
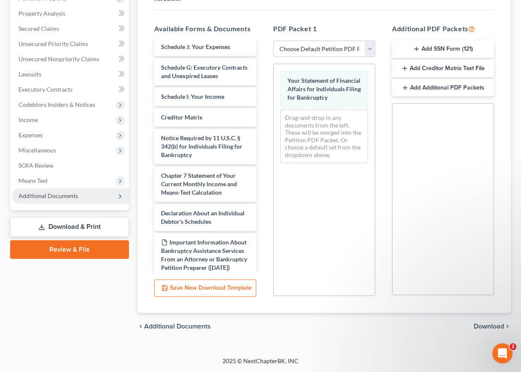
click at [478, 326] on span "Download" at bounding box center [489, 326] width 30 height 7
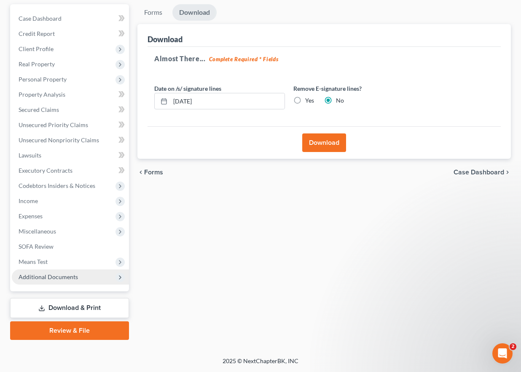
scroll to position [77, 0]
click at [329, 143] on button "Download" at bounding box center [324, 142] width 44 height 19
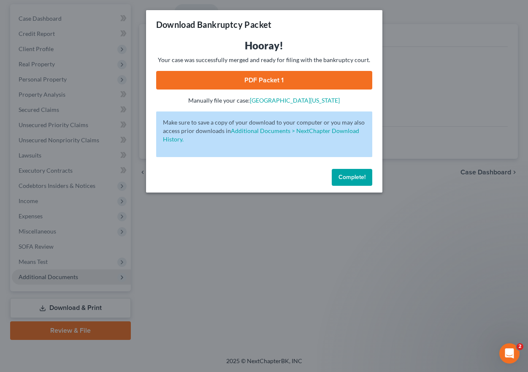
drag, startPoint x: 266, startPoint y: 81, endPoint x: 320, endPoint y: 86, distance: 53.8
click at [266, 81] on link "PDF Packet 1" at bounding box center [264, 80] width 216 height 19
click at [353, 172] on button "Complete!" at bounding box center [351, 177] width 40 height 17
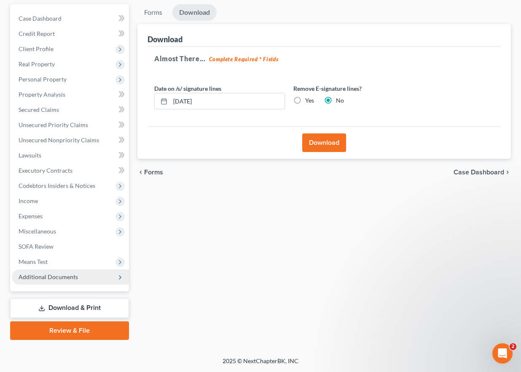
click at [76, 303] on link "Download & Print" at bounding box center [69, 308] width 119 height 20
click at [151, 10] on link "Forms" at bounding box center [153, 12] width 32 height 16
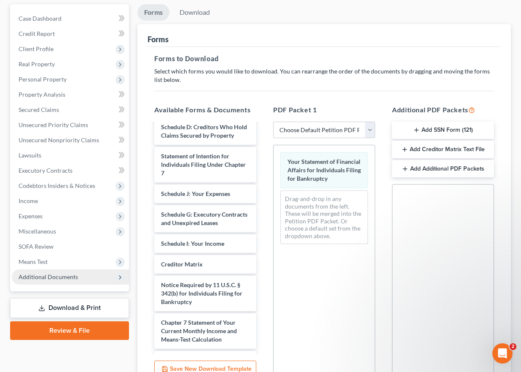
scroll to position [337, 0]
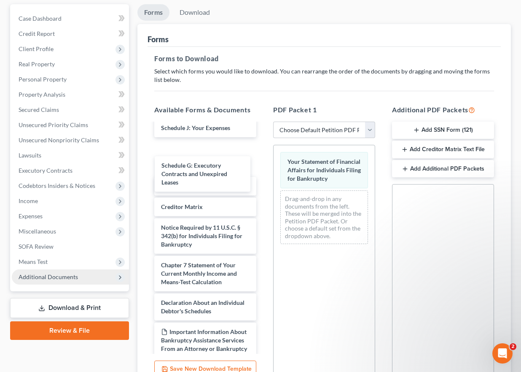
click at [193, 178] on div "Schedule G: Executory Contracts and Unexpired Leases Notice Regarding Filing of…" at bounding box center [206, 76] width 116 height 580
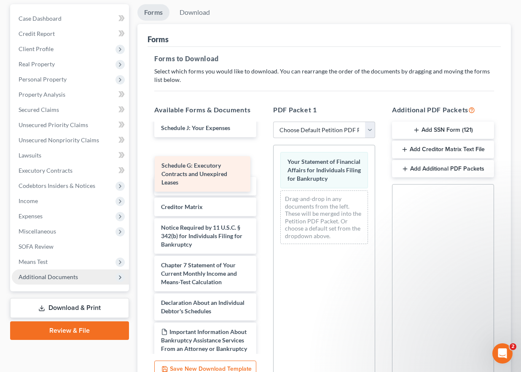
click at [193, 178] on div "Schedule G: Executory Contracts and Unexpired Leases" at bounding box center [203, 173] width 96 height 35
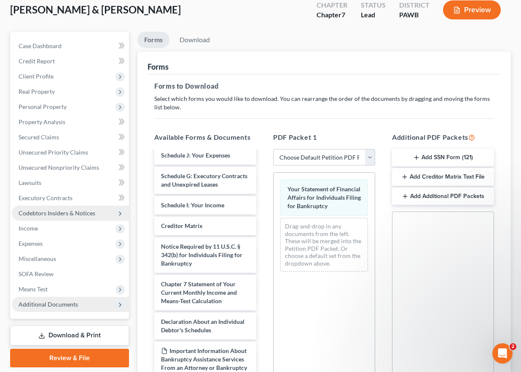
scroll to position [35, 0]
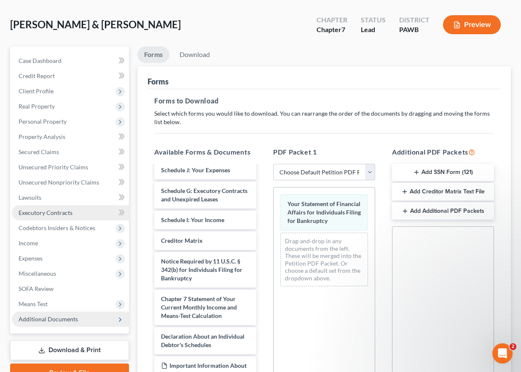
click at [48, 214] on span "Executory Contracts" at bounding box center [46, 212] width 54 height 7
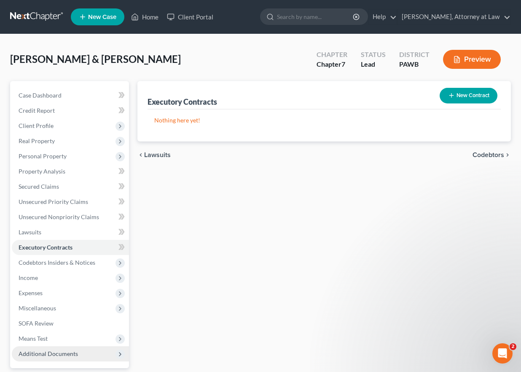
click at [482, 156] on span "Codebtors" at bounding box center [489, 154] width 32 height 7
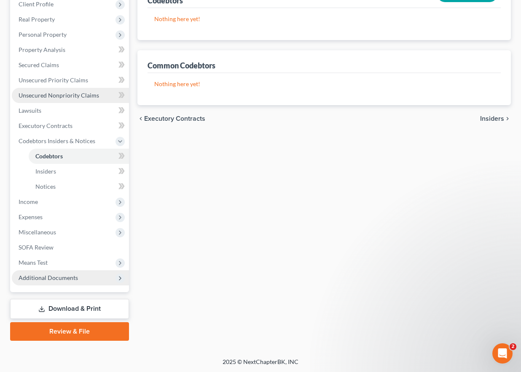
scroll to position [122, 0]
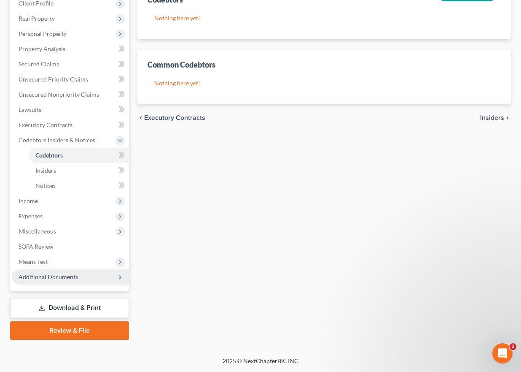
drag, startPoint x: 63, startPoint y: 304, endPoint x: 137, endPoint y: 296, distance: 75.1
click at [63, 304] on link "Download & Print" at bounding box center [69, 308] width 119 height 20
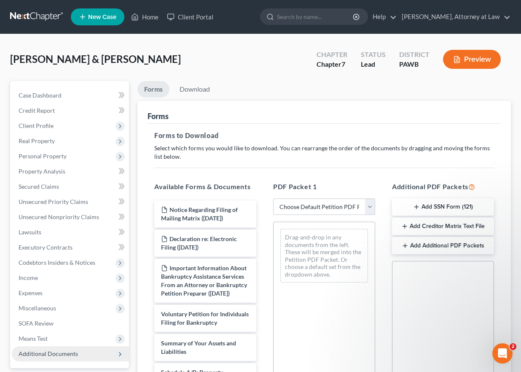
click at [422, 226] on button "Add Creditor Matrix Text File" at bounding box center [443, 226] width 102 height 18
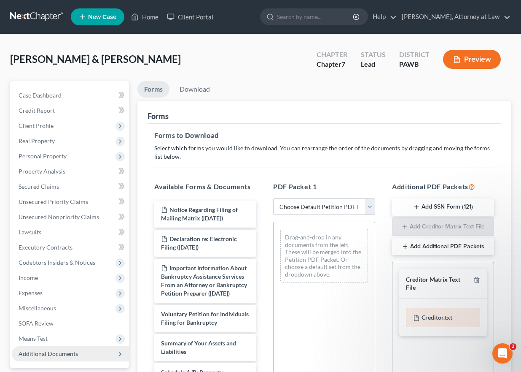
click at [425, 317] on div "Creditor.txt" at bounding box center [443, 316] width 74 height 19
click at [438, 318] on div "Creditor.txt" at bounding box center [443, 316] width 74 height 19
click at [452, 318] on div "Creditor.txt" at bounding box center [443, 316] width 74 height 19
click at [437, 315] on div "Creditor.txt" at bounding box center [443, 316] width 74 height 19
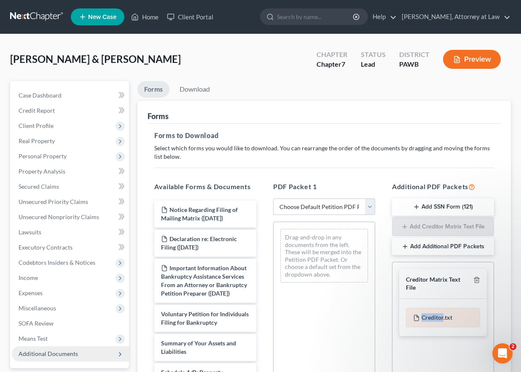
click at [437, 315] on div "Creditor.txt" at bounding box center [443, 316] width 74 height 19
click at [415, 316] on icon at bounding box center [416, 317] width 7 height 7
click at [415, 316] on icon at bounding box center [417, 317] width 5 height 5
click at [460, 311] on div "Creditor.txt" at bounding box center [443, 316] width 74 height 19
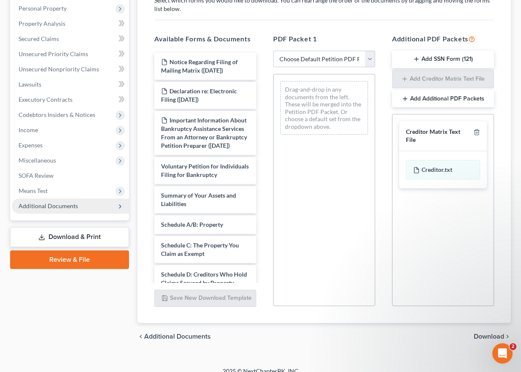
scroll to position [158, 0]
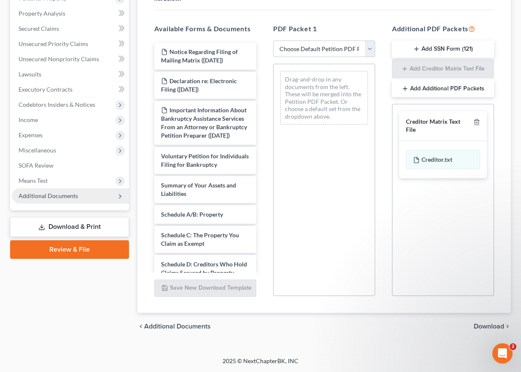
click at [486, 324] on span "Download" at bounding box center [489, 326] width 30 height 7
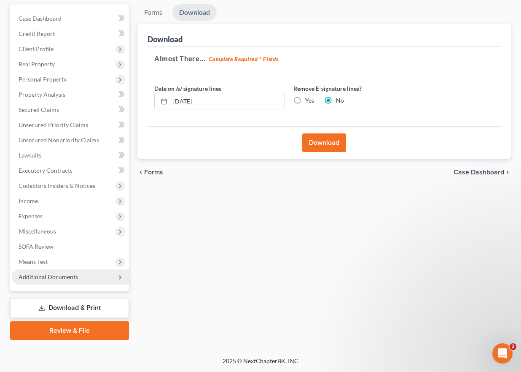
scroll to position [77, 0]
click at [311, 140] on button "Download" at bounding box center [324, 142] width 44 height 19
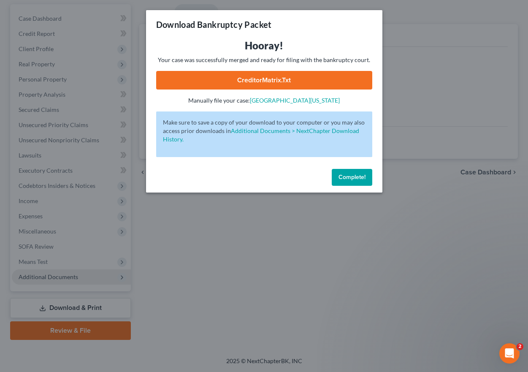
click at [267, 80] on link "CreditorMatrix.txt" at bounding box center [264, 80] width 216 height 19
click at [353, 173] on button "Complete!" at bounding box center [351, 177] width 40 height 17
